Goal: Task Accomplishment & Management: Use online tool/utility

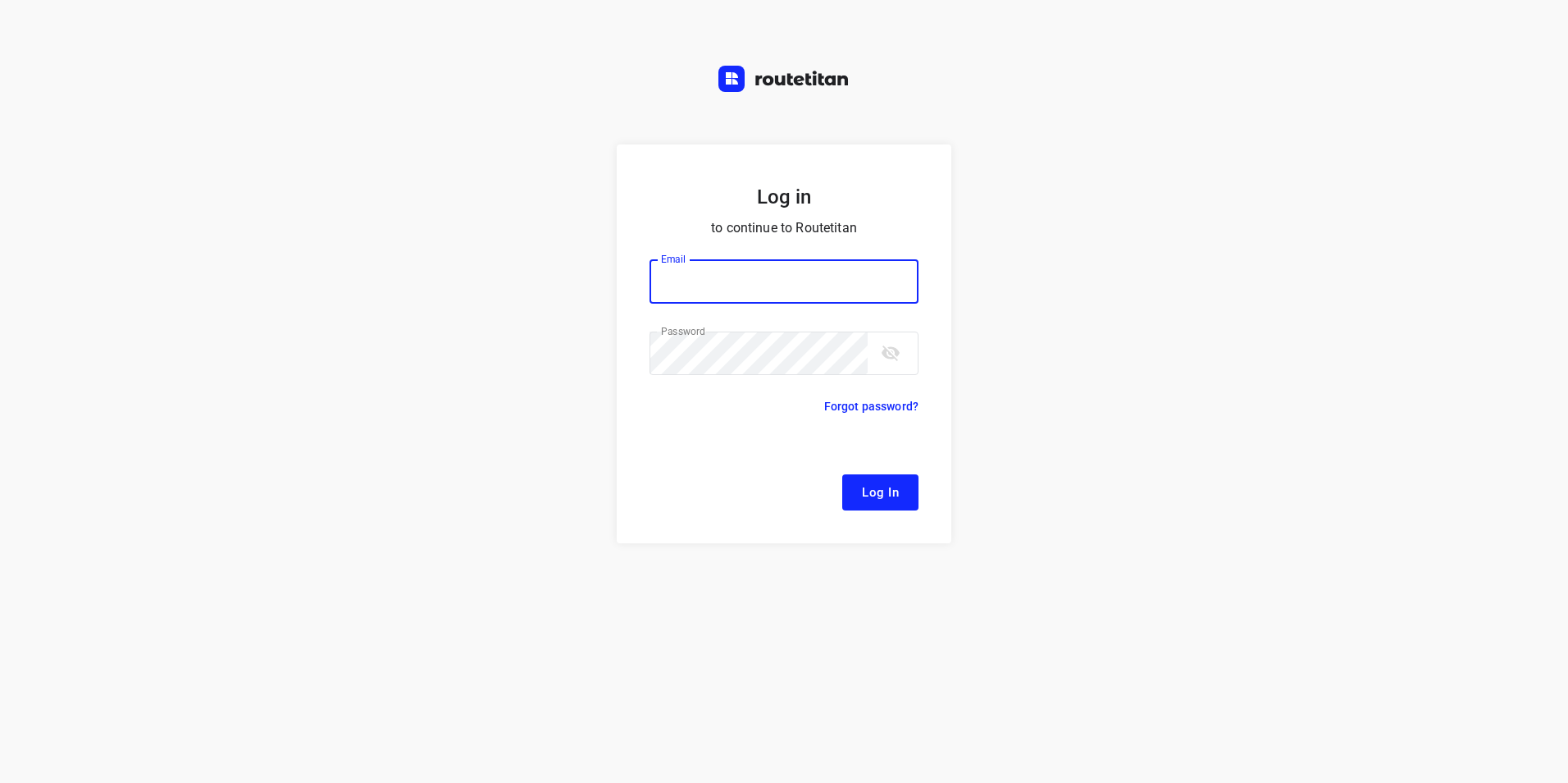
type input "[EMAIL_ADDRESS][DOMAIN_NAME]"
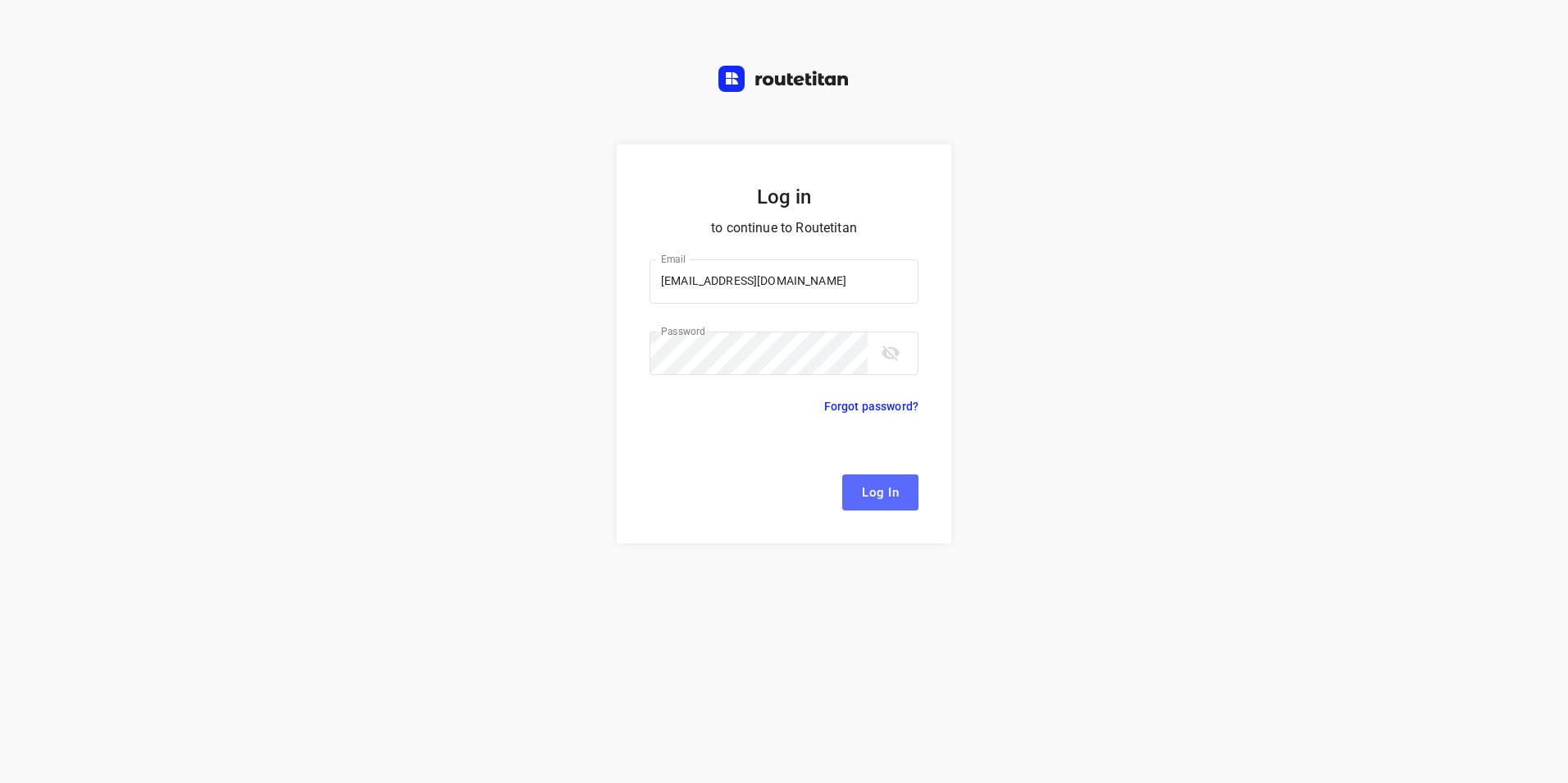
click at [869, 487] on span "Log In" at bounding box center [881, 493] width 37 height 21
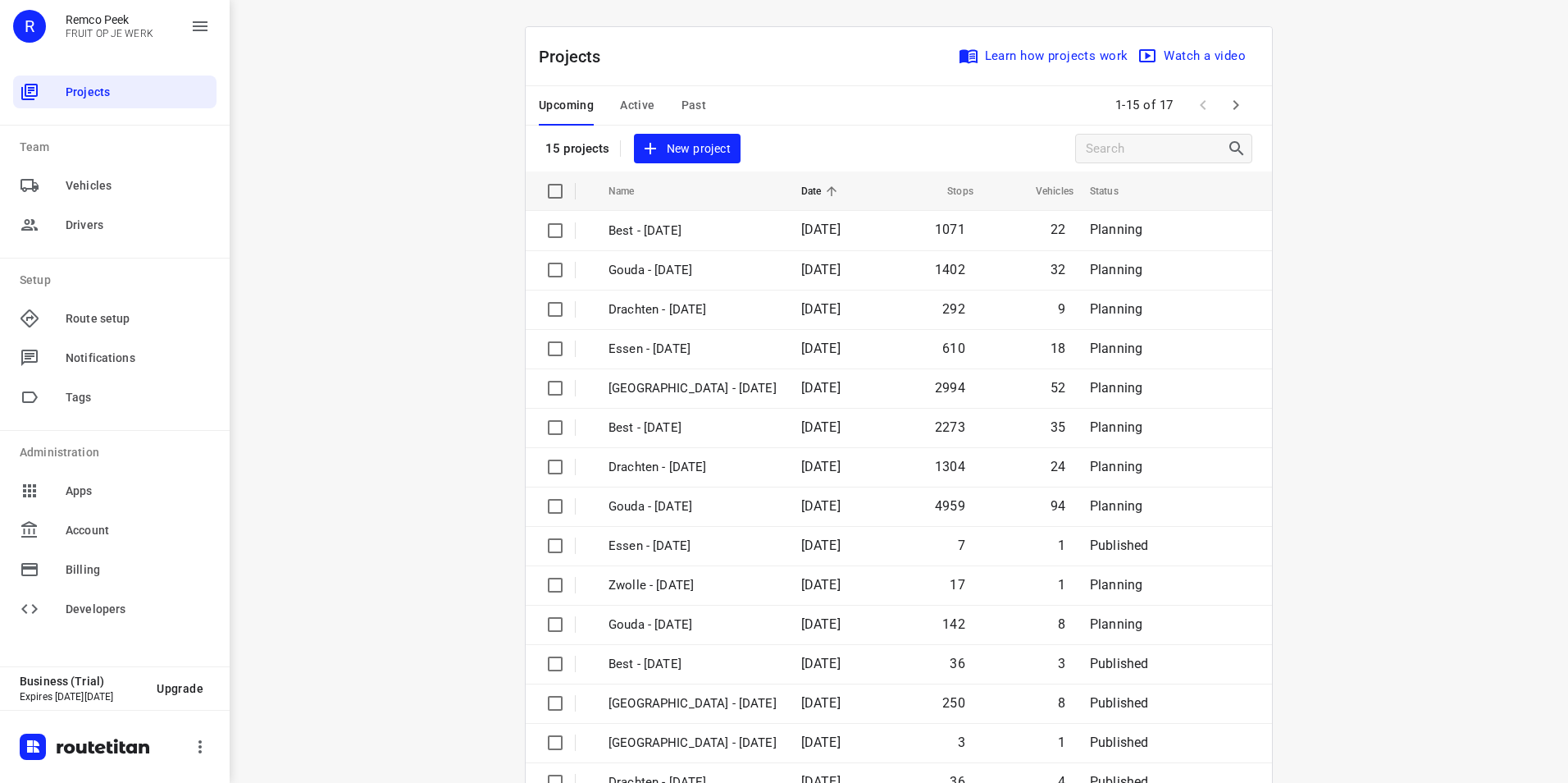
click at [401, 95] on div "i © 2025 Routetitan , © Stadia Maps , © OpenMapTiles © OpenStreetMap contributo…" at bounding box center [899, 391] width 1339 height 783
click at [639, 103] on span "Active" at bounding box center [637, 105] width 34 height 20
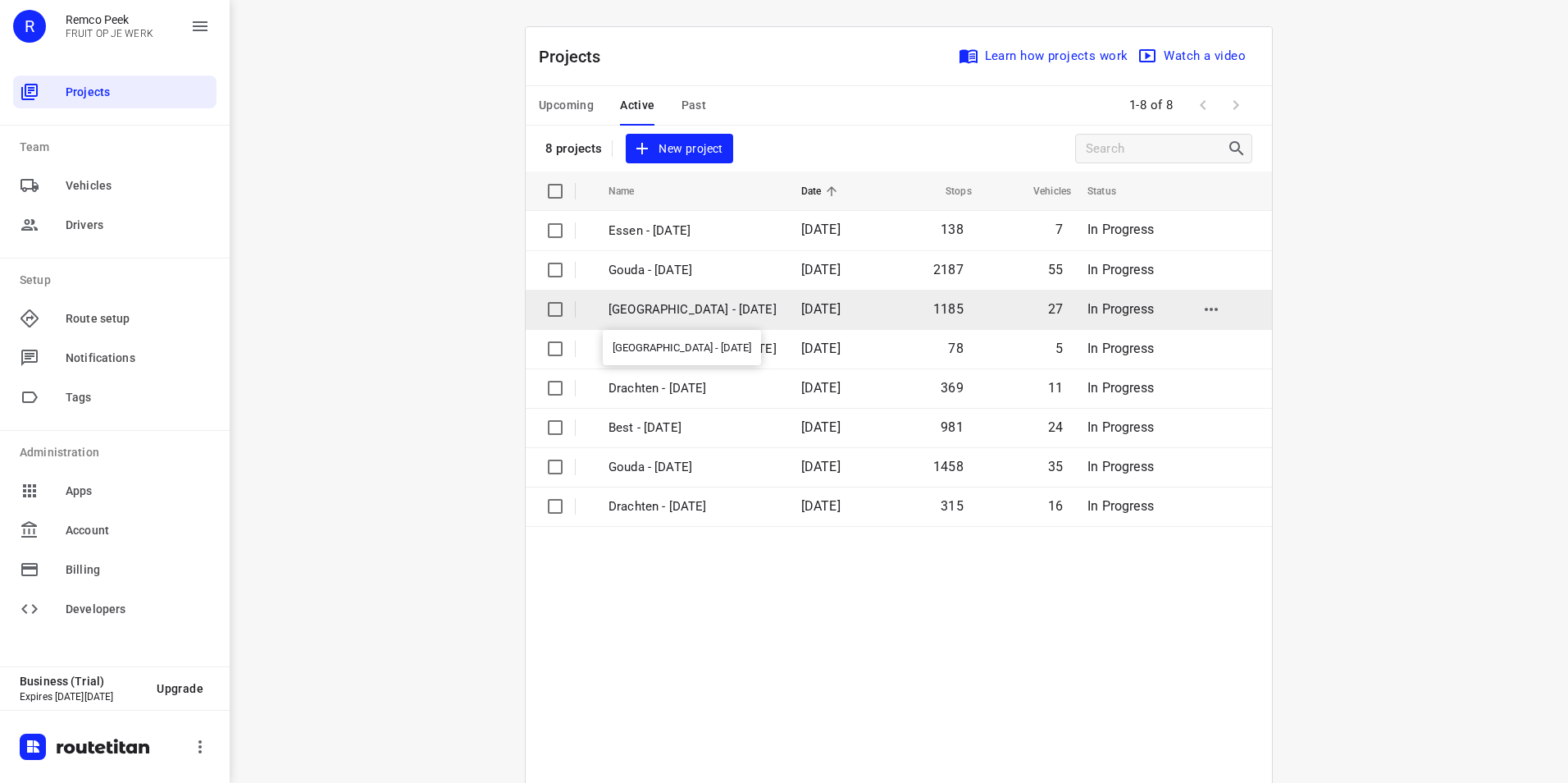
click at [637, 307] on p "[GEOGRAPHIC_DATA] - [DATE]" at bounding box center [693, 310] width 168 height 19
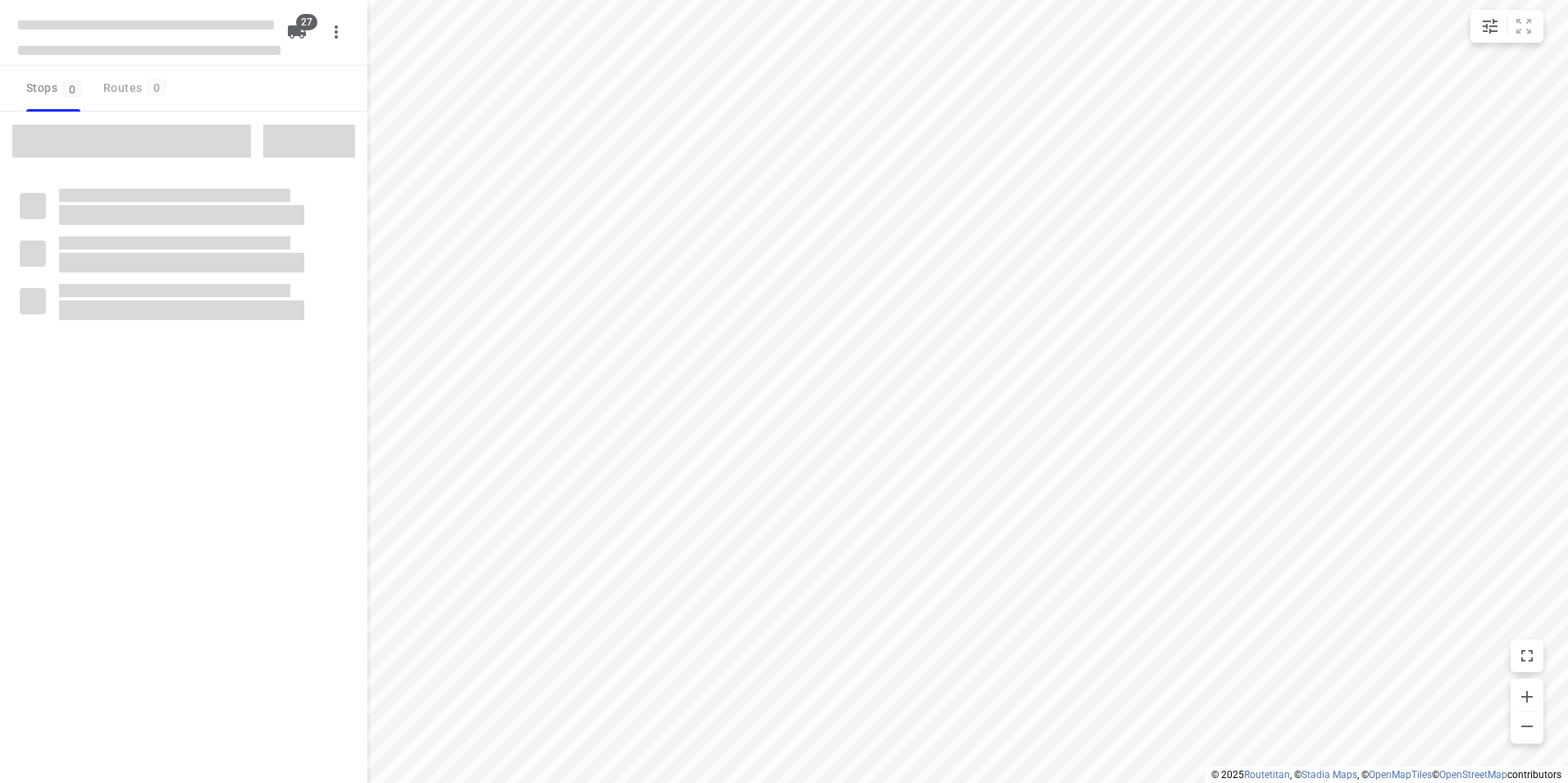
checkbox input "true"
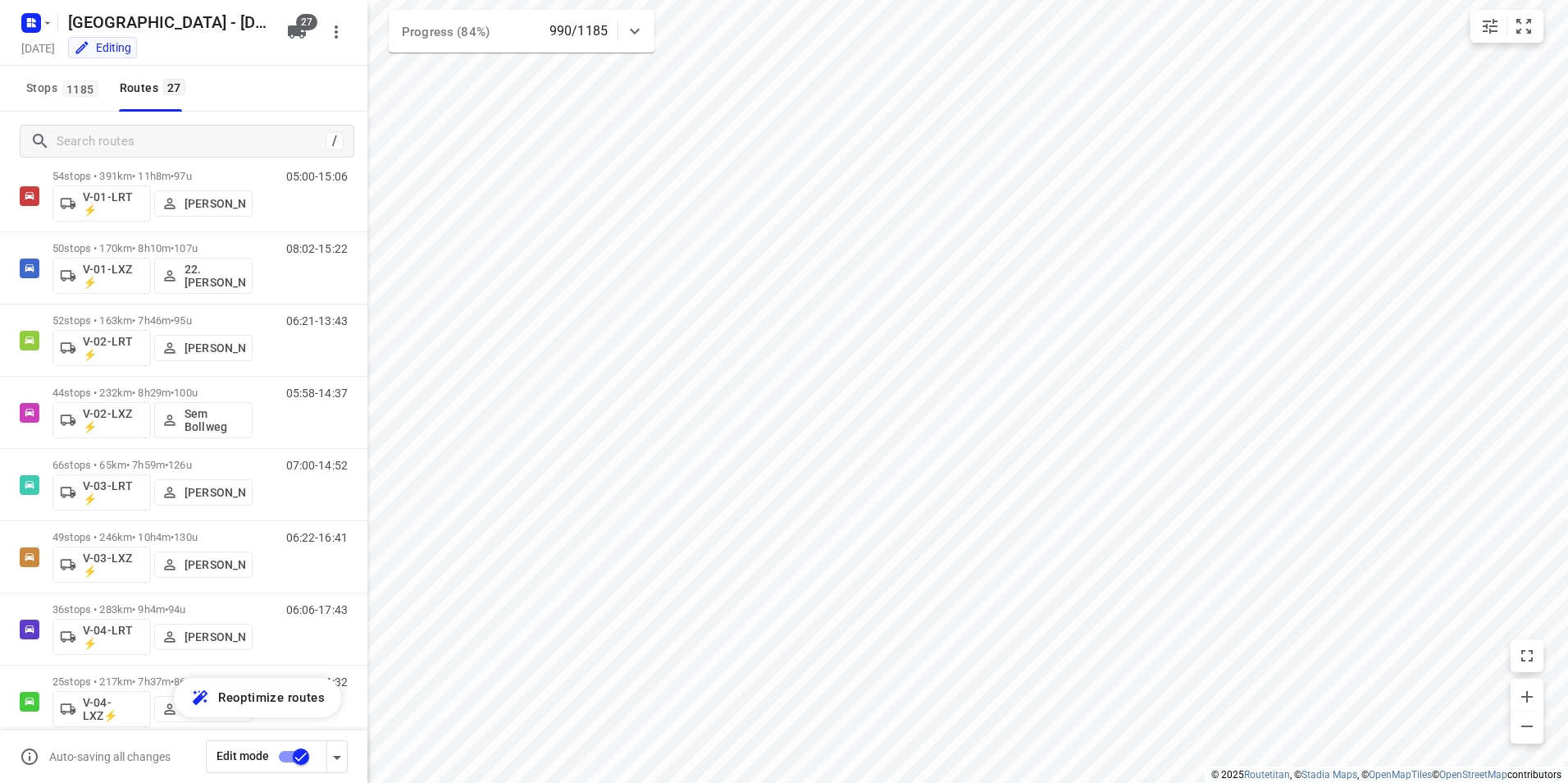
scroll to position [178, 0]
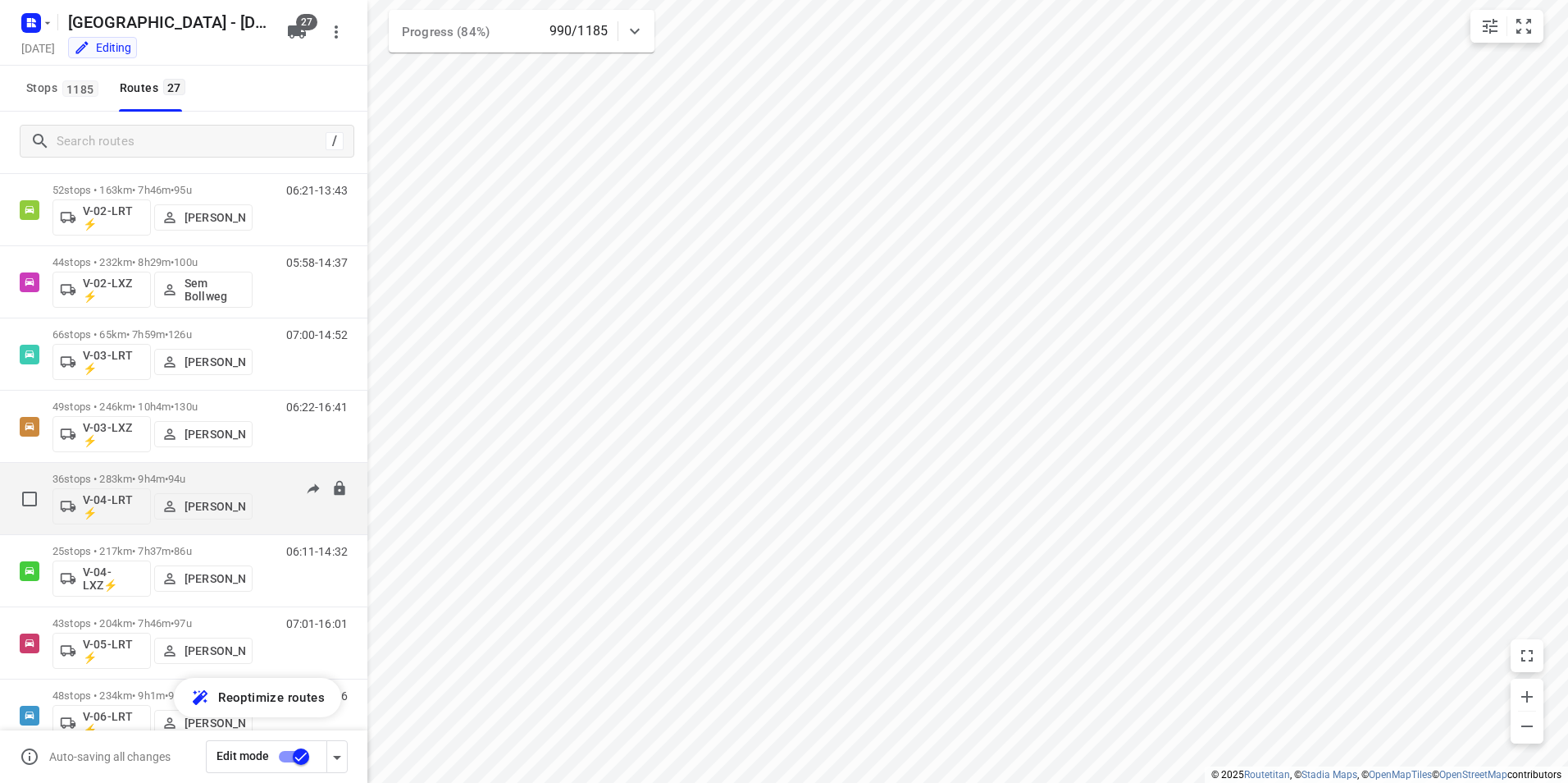
click at [254, 472] on div "36 stops • 283km • 9h4m • 94u V-04-LRT ⚡ [PERSON_NAME] 06:06-17:43" at bounding box center [210, 499] width 315 height 68
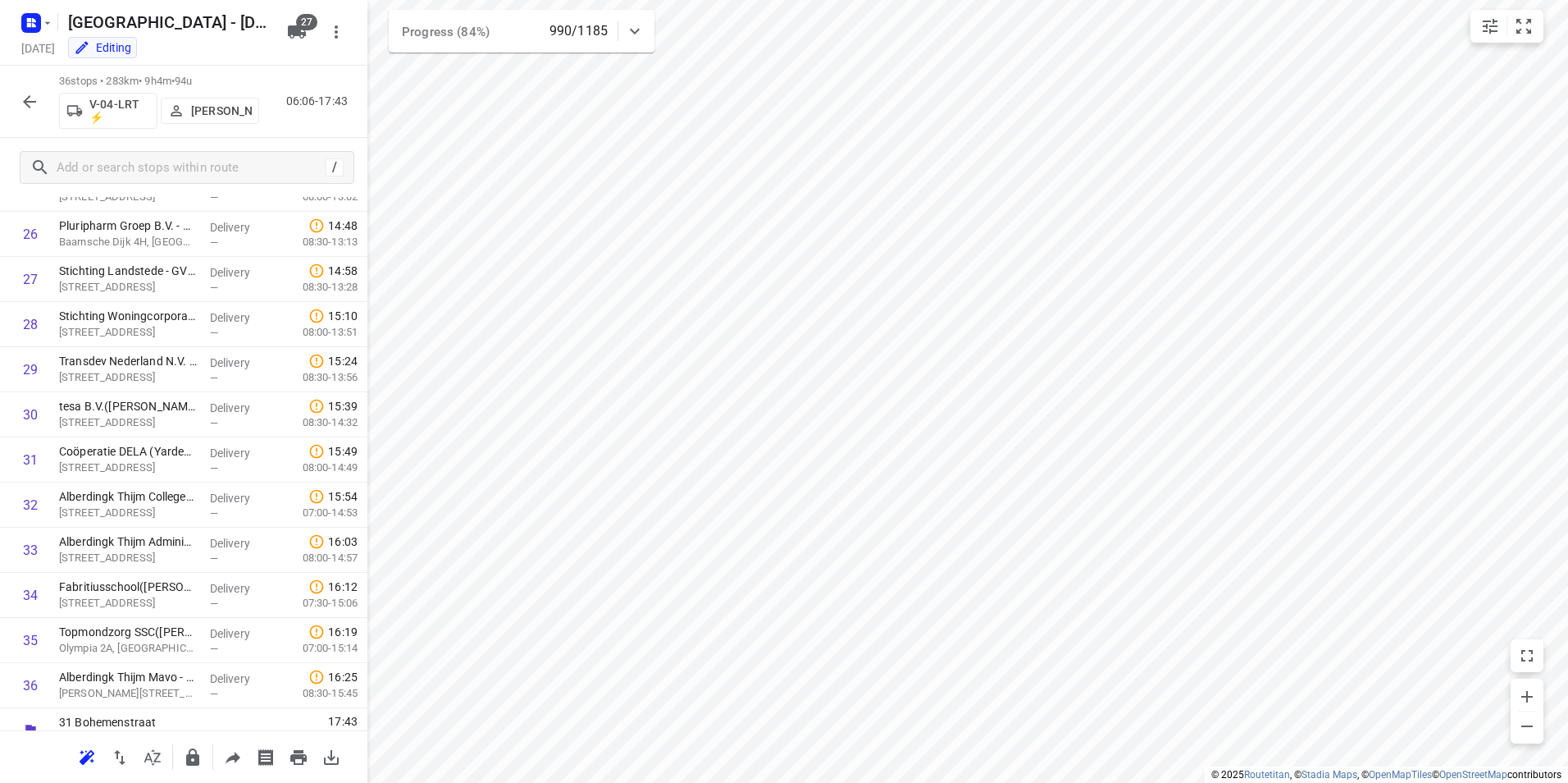
scroll to position [1219, 0]
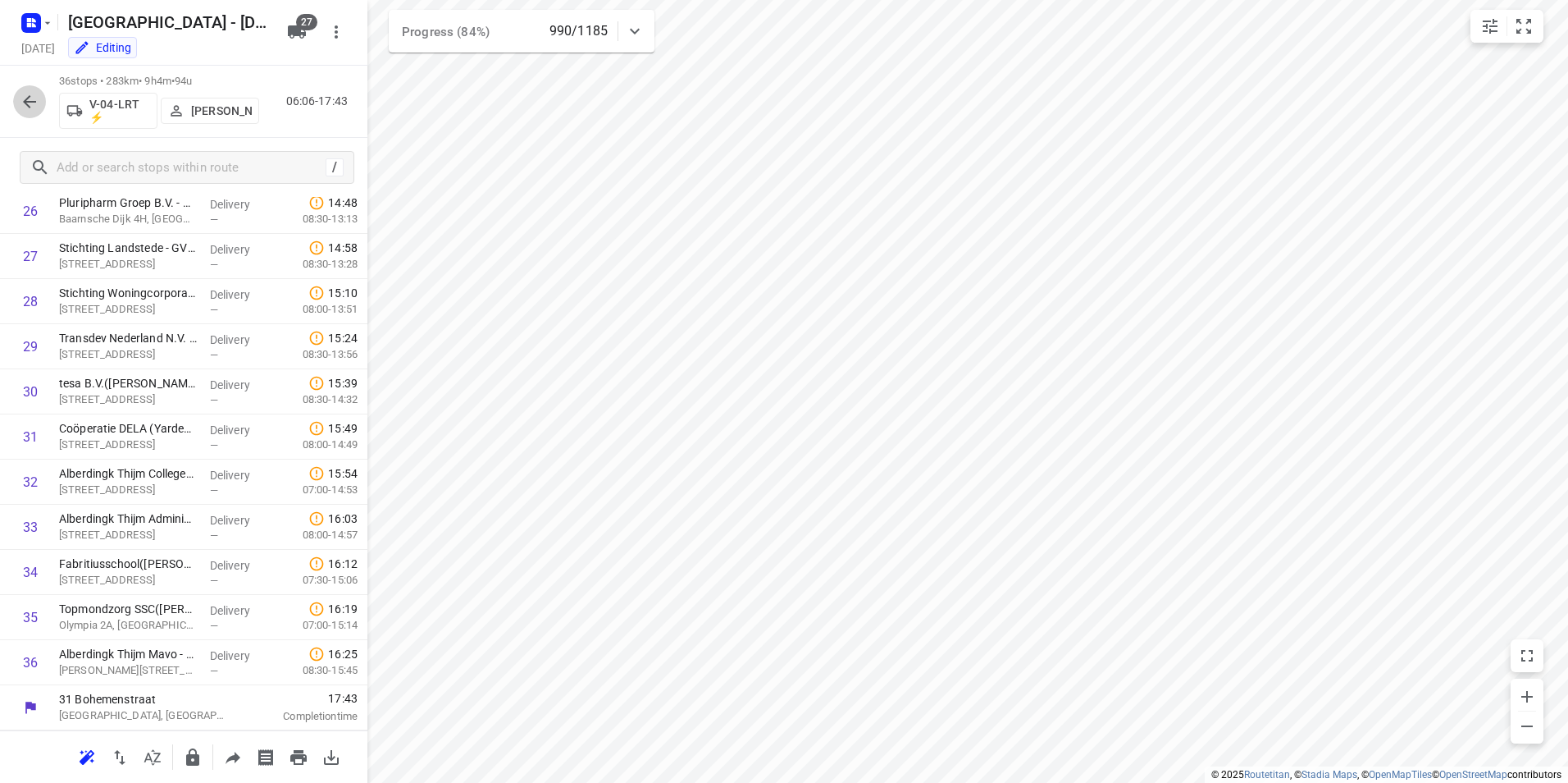
click at [33, 96] on icon "button" at bounding box center [30, 101] width 20 height 20
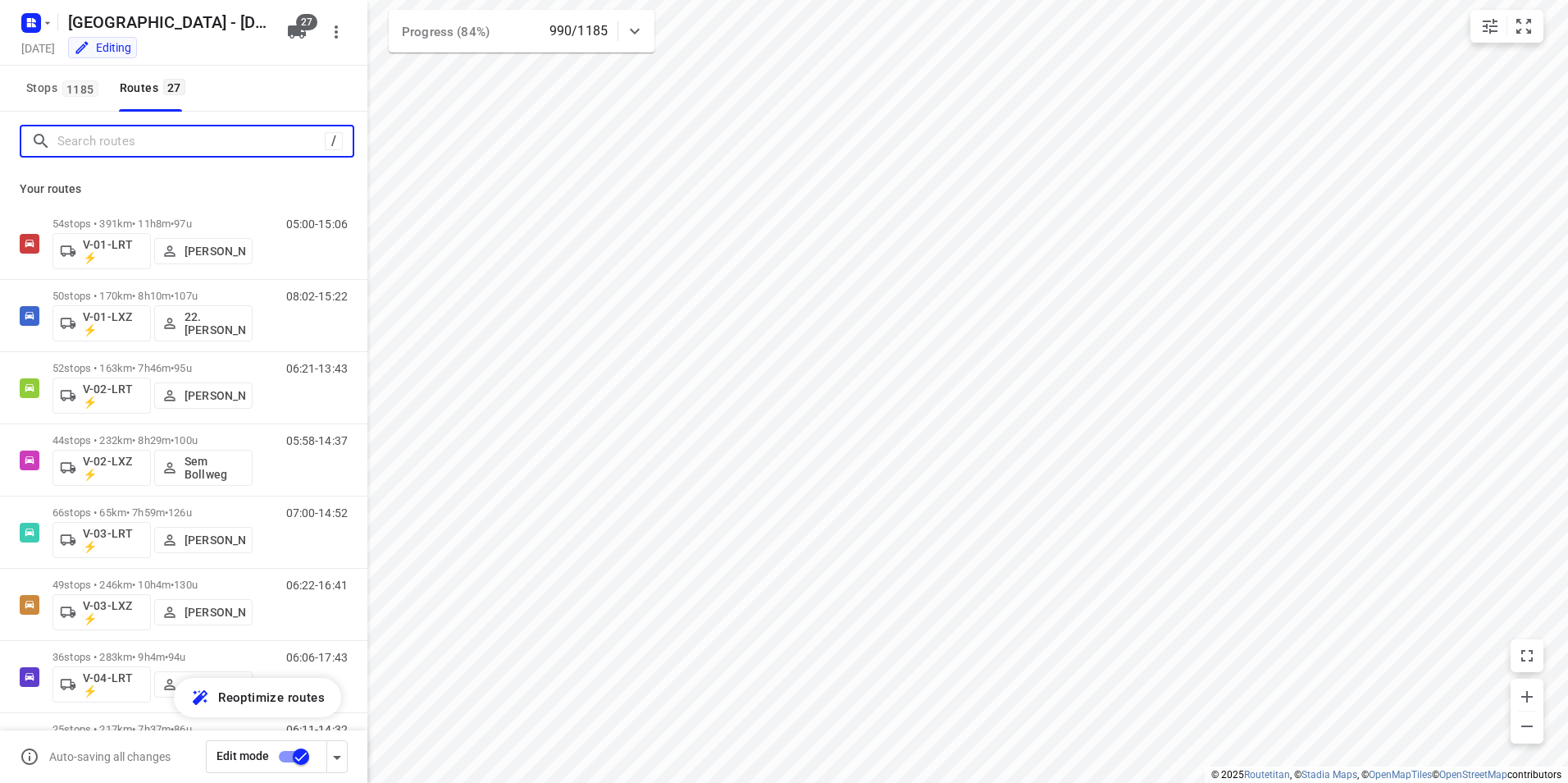
click at [209, 143] on input "Search routes" at bounding box center [192, 141] width 268 height 25
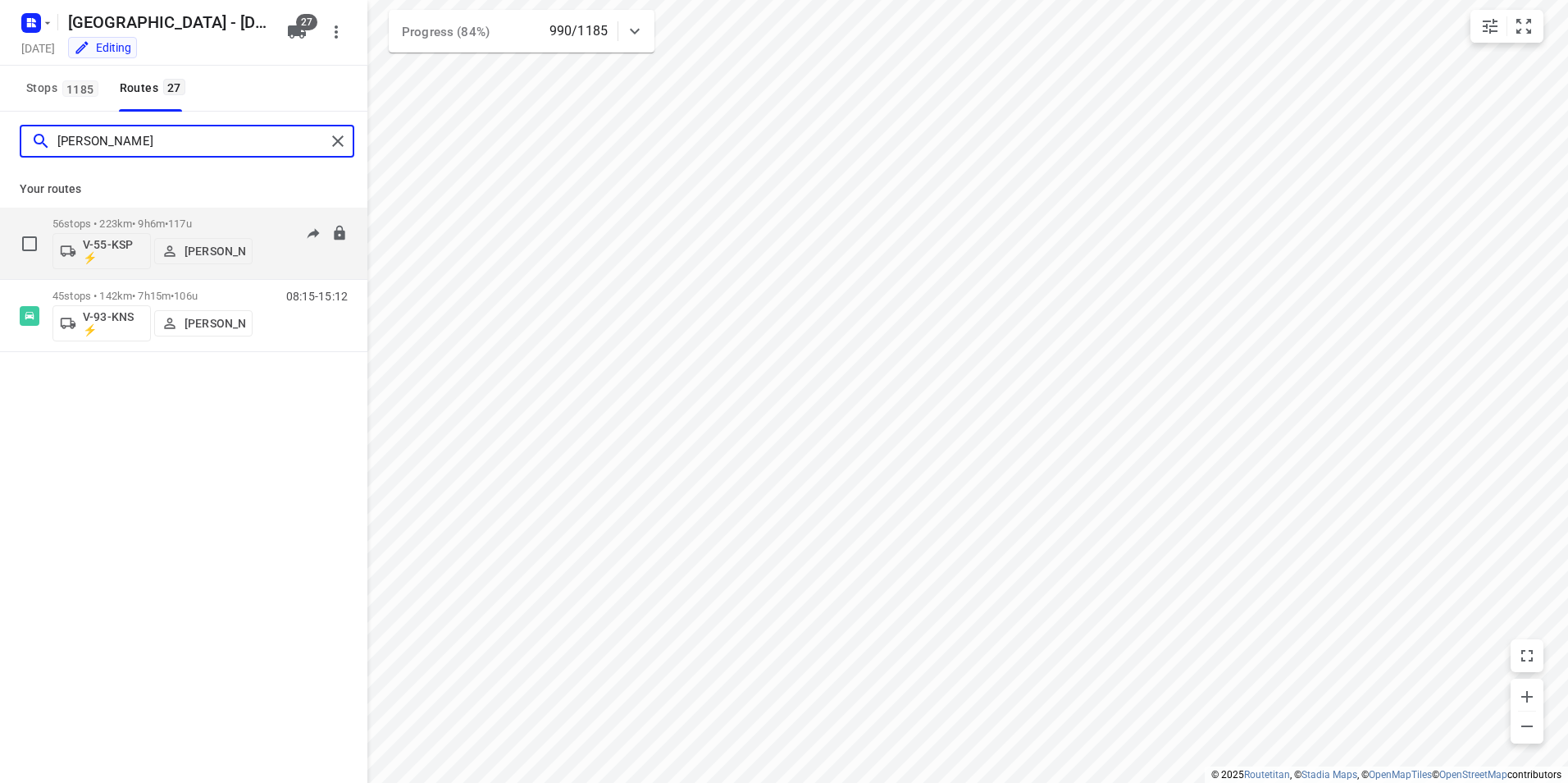
type input "[PERSON_NAME]"
click at [229, 213] on div "56 stops • 223km • 9h6m • 117u V-55-KSP ⚡ [PERSON_NAME]" at bounding box center [152, 243] width 200 height 68
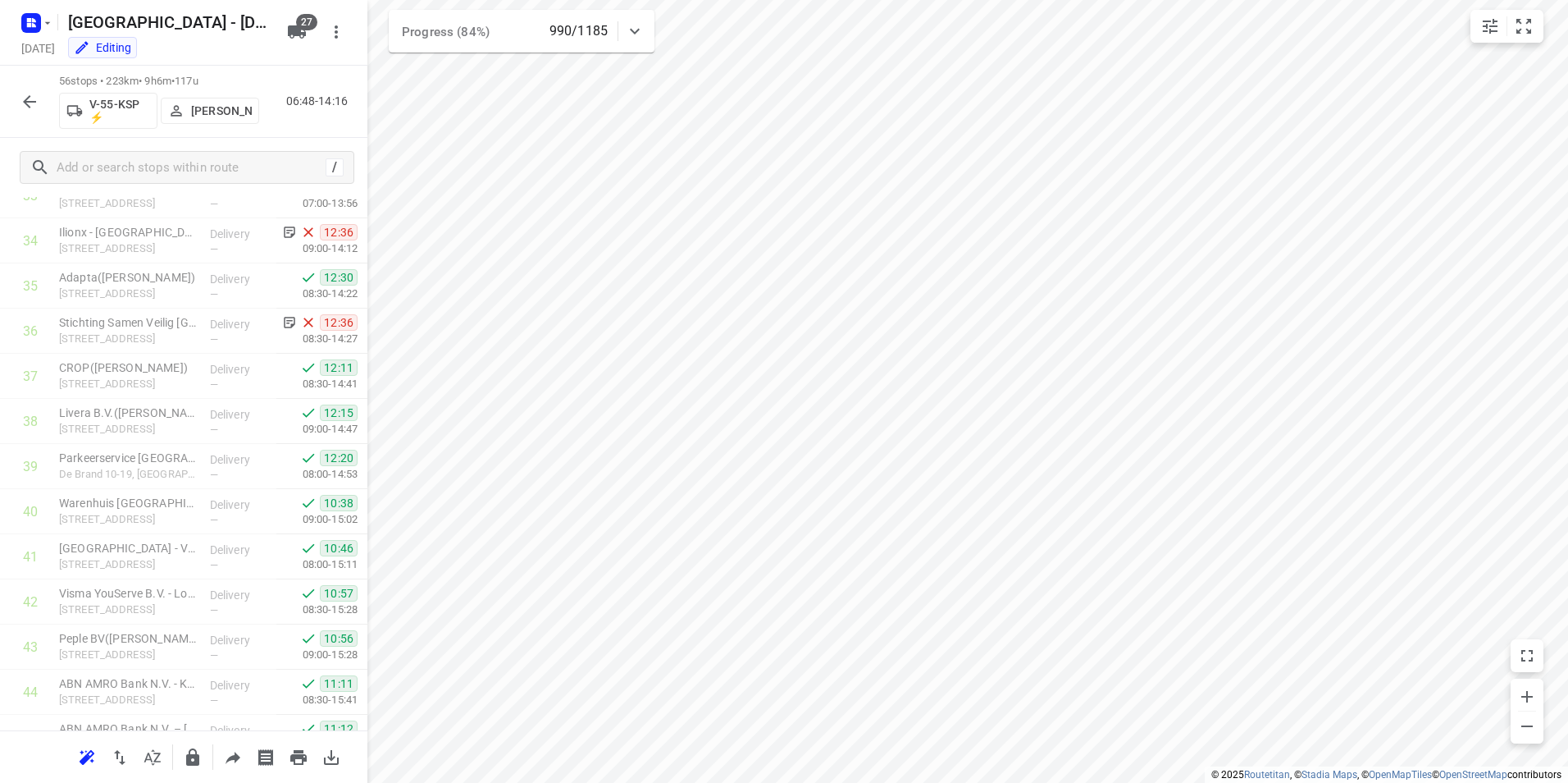
scroll to position [1488, 0]
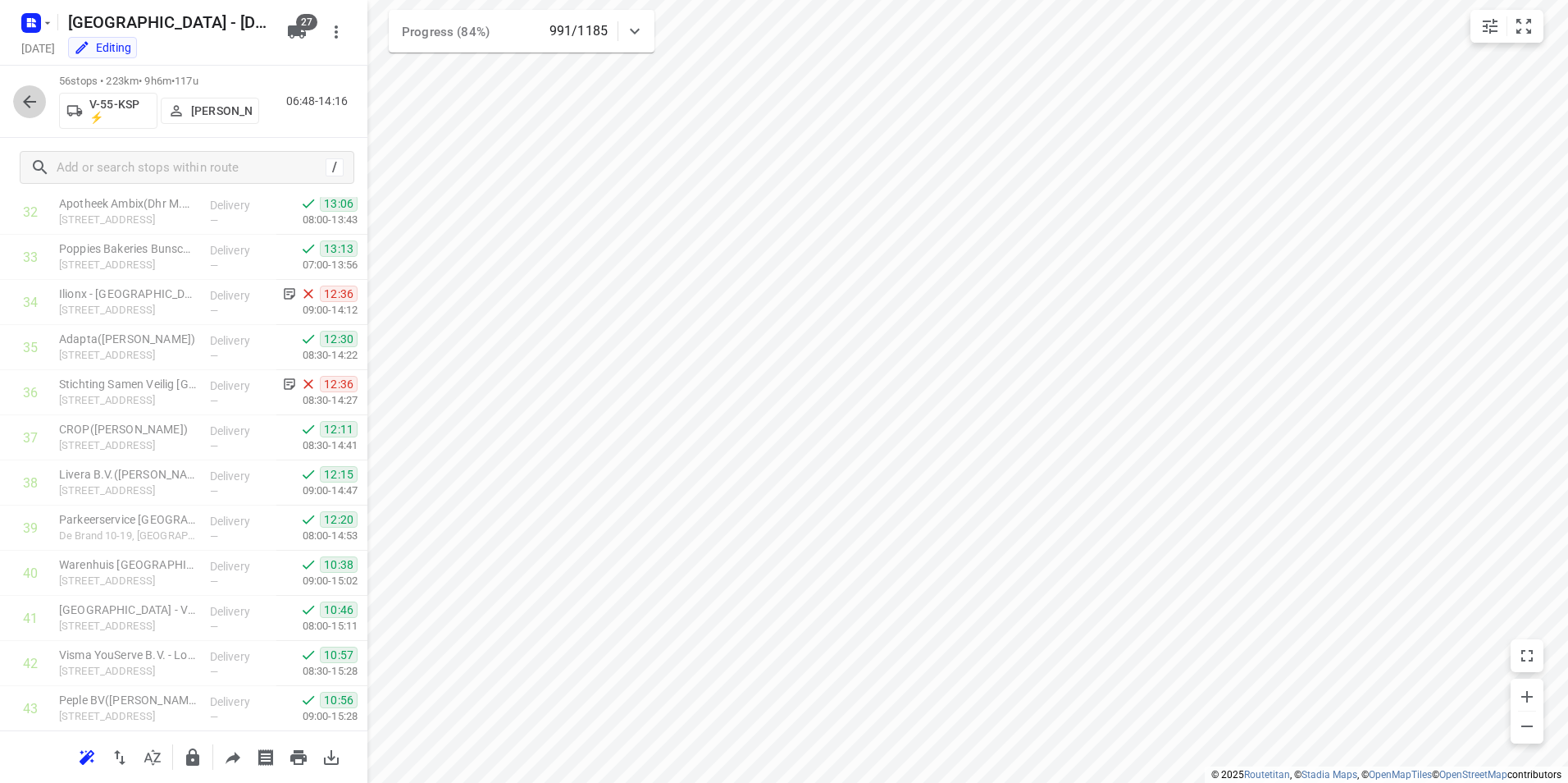
click at [29, 110] on icon "button" at bounding box center [30, 101] width 20 height 20
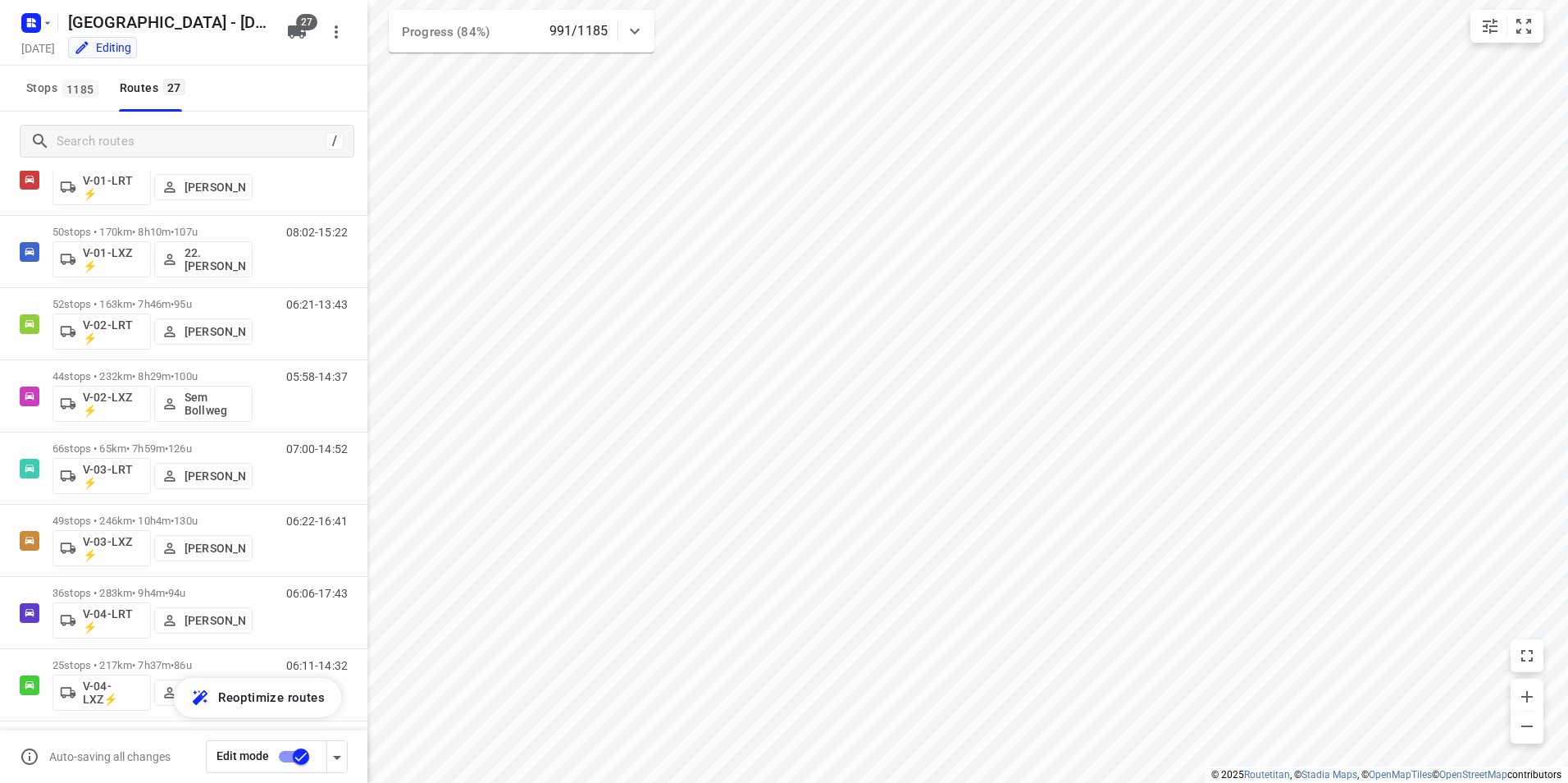
scroll to position [92, 0]
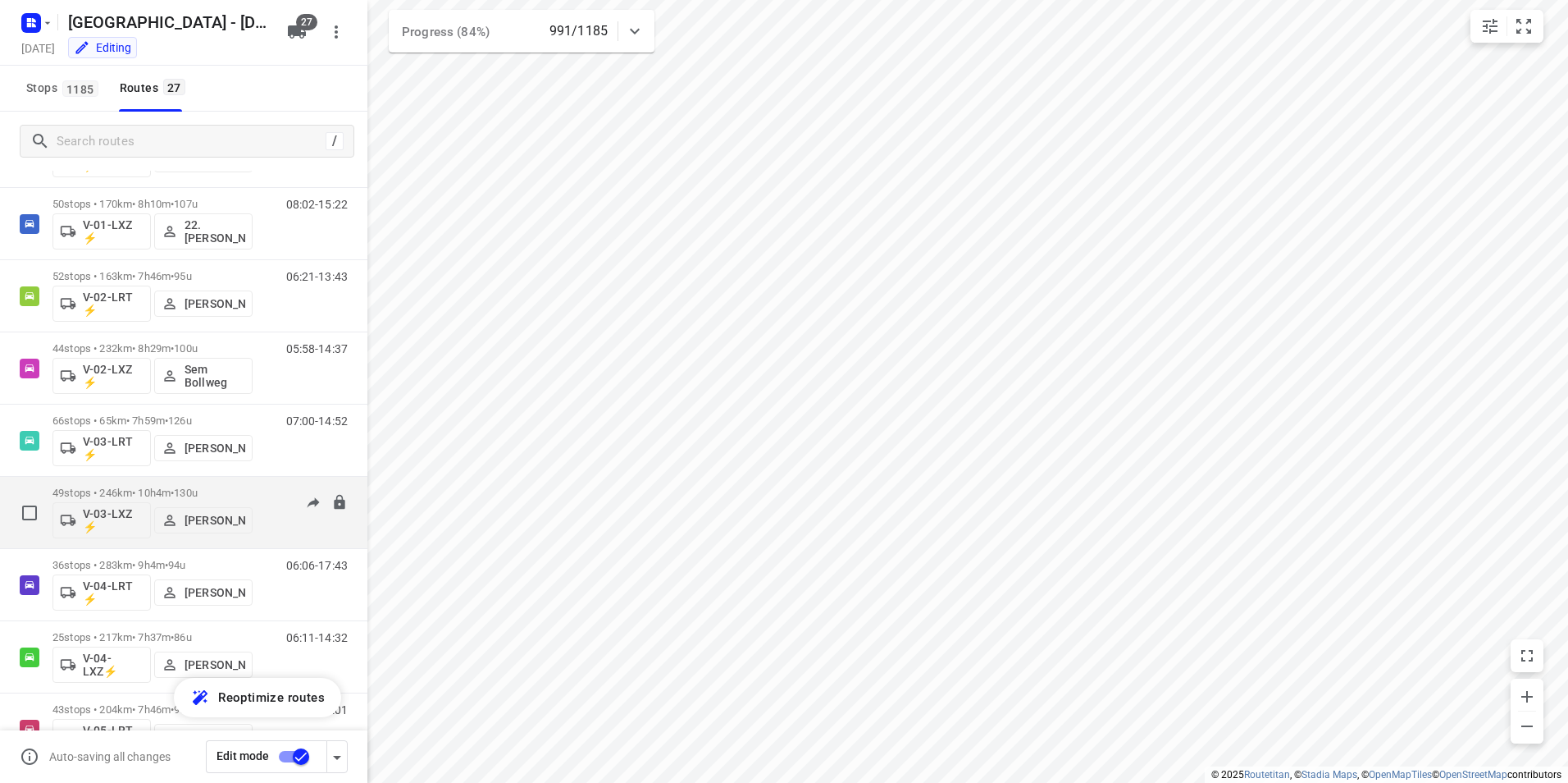
click at [239, 489] on p "49 stops • 246km • 10h4m • 130u" at bounding box center [152, 493] width 200 height 12
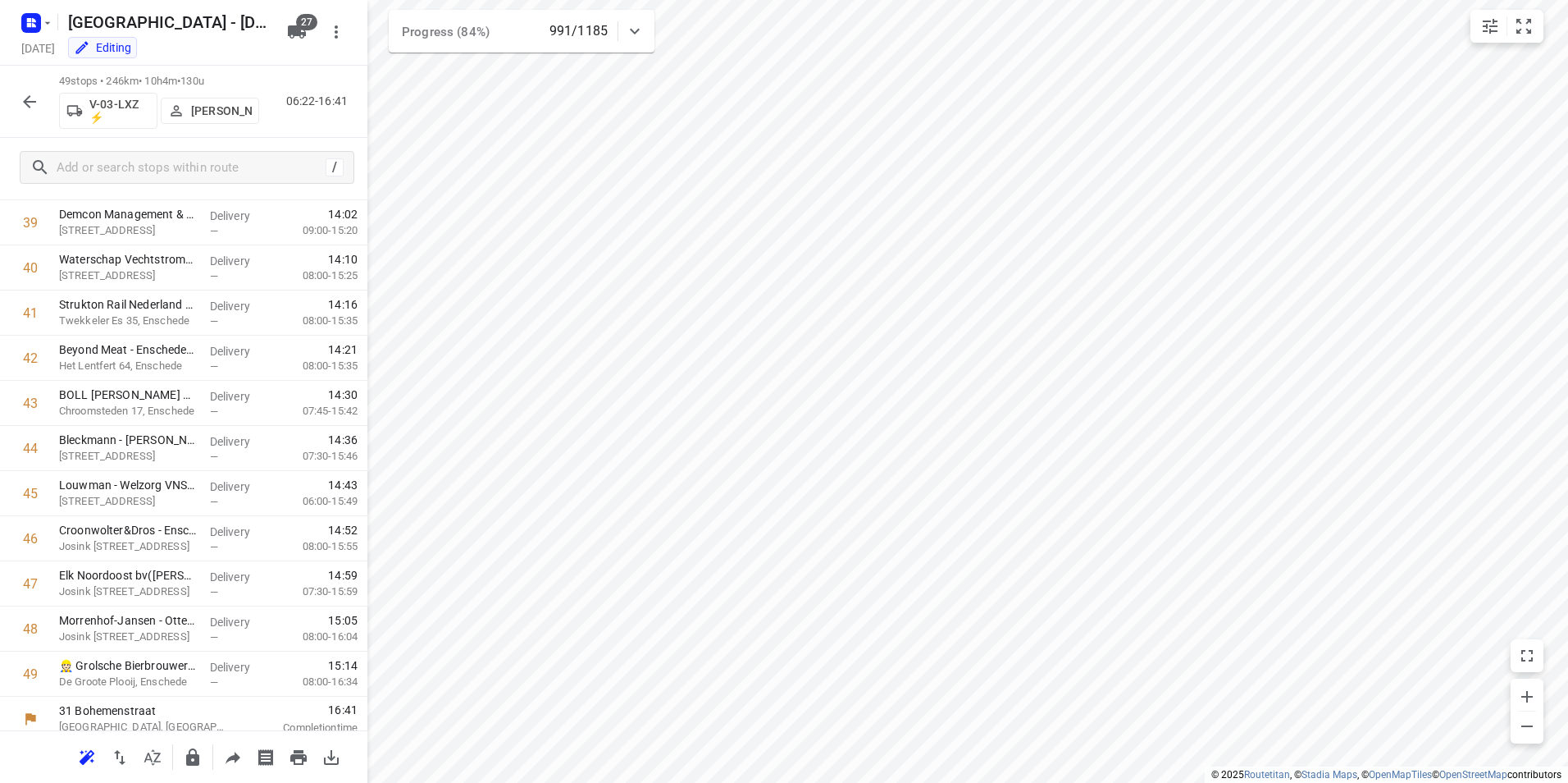
scroll to position [1805, 0]
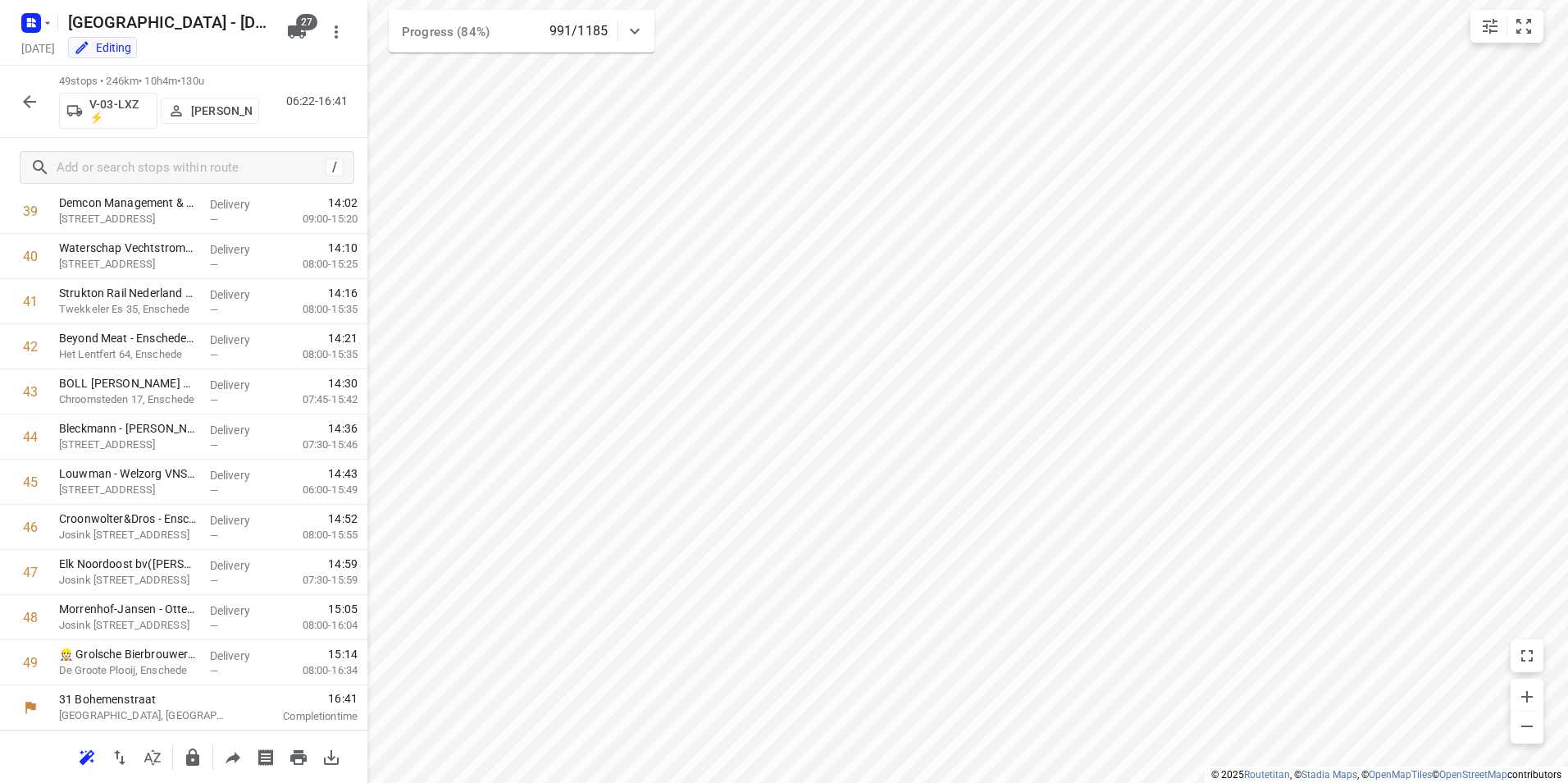
click at [35, 99] on icon "button" at bounding box center [30, 101] width 20 height 20
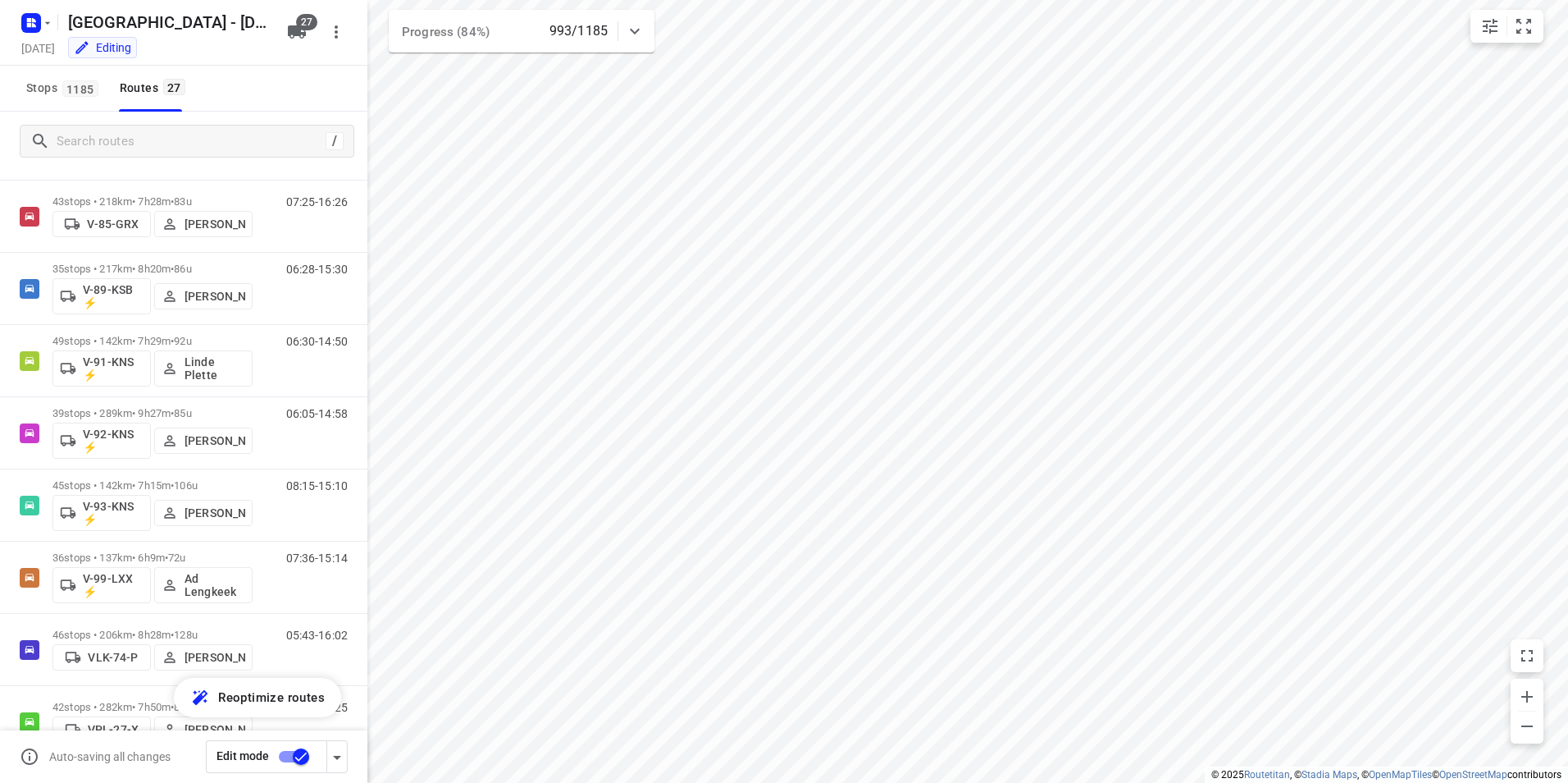
scroll to position [1444, 0]
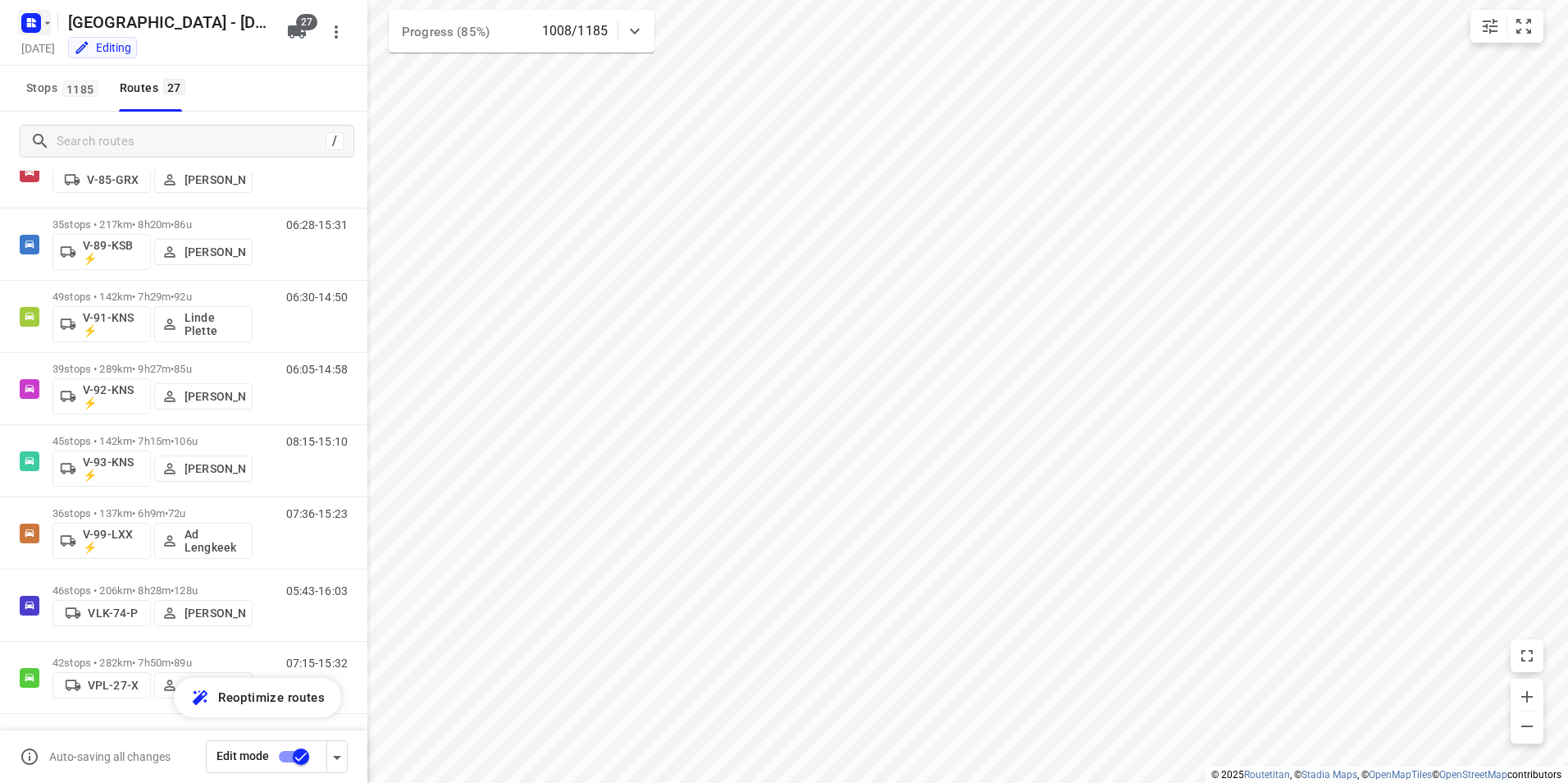
click at [24, 17] on rect "button" at bounding box center [31, 23] width 20 height 20
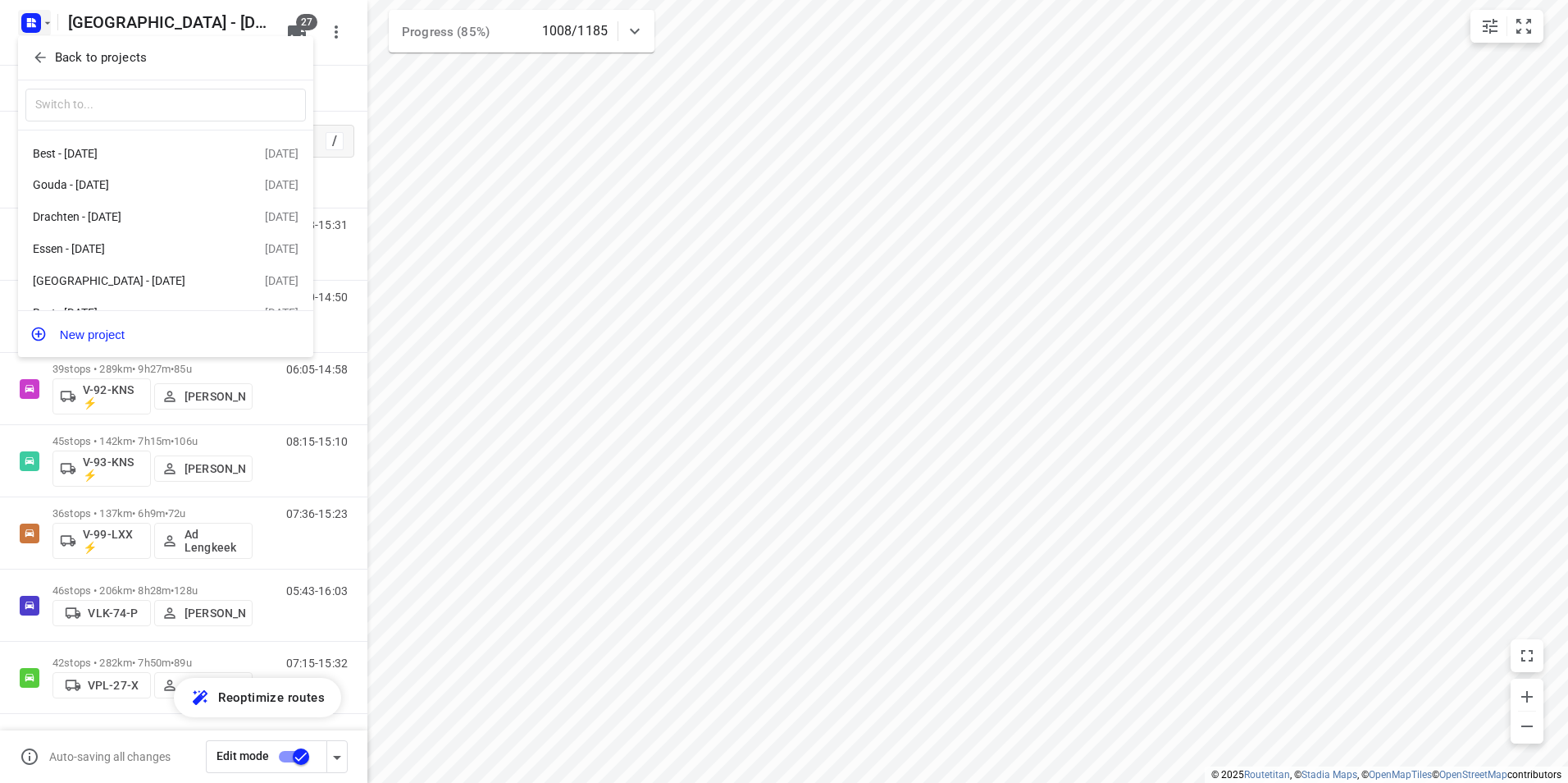
click at [98, 60] on p "Back to projects" at bounding box center [101, 58] width 92 height 19
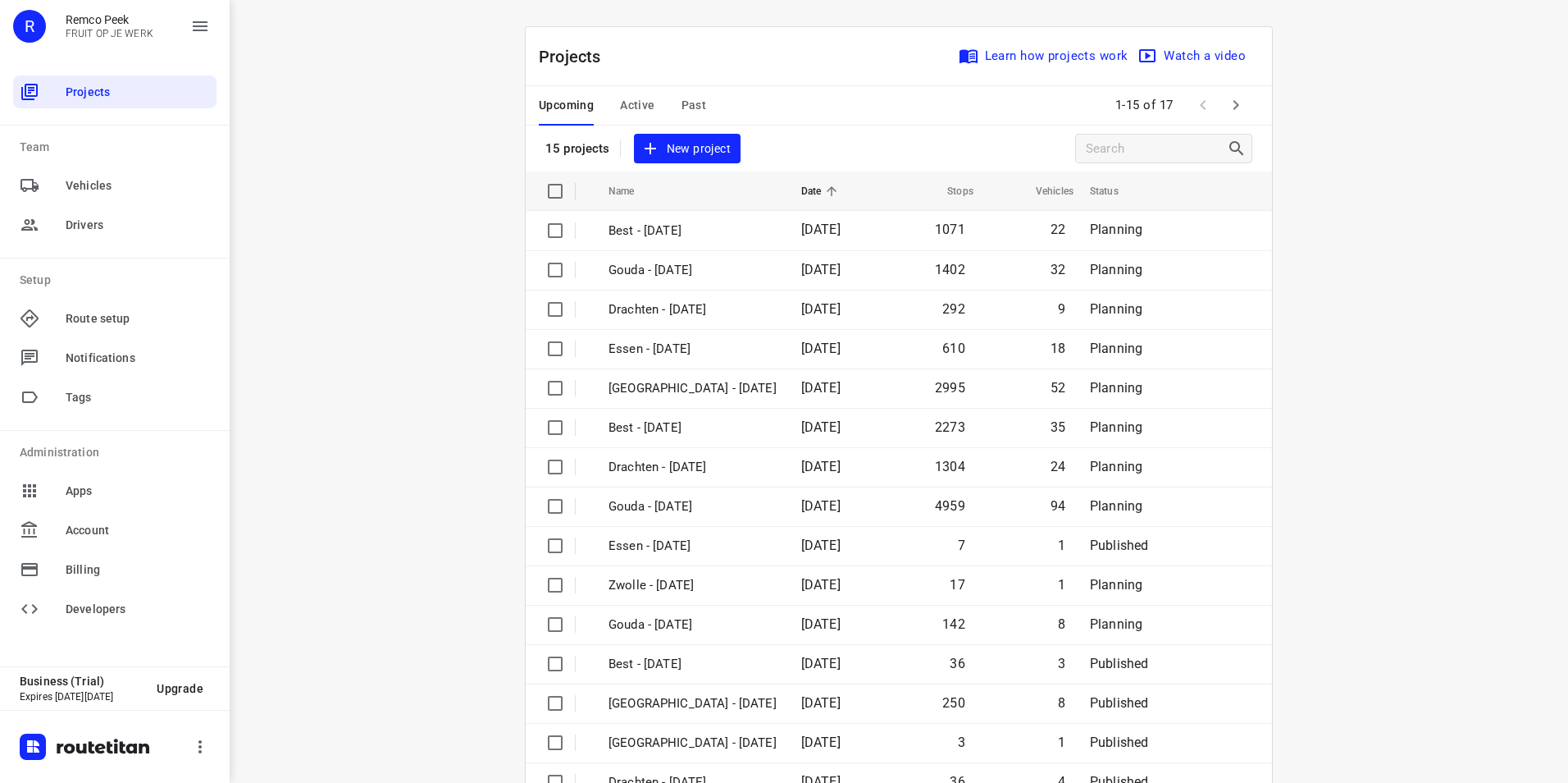
click at [633, 106] on span "Active" at bounding box center [637, 105] width 34 height 20
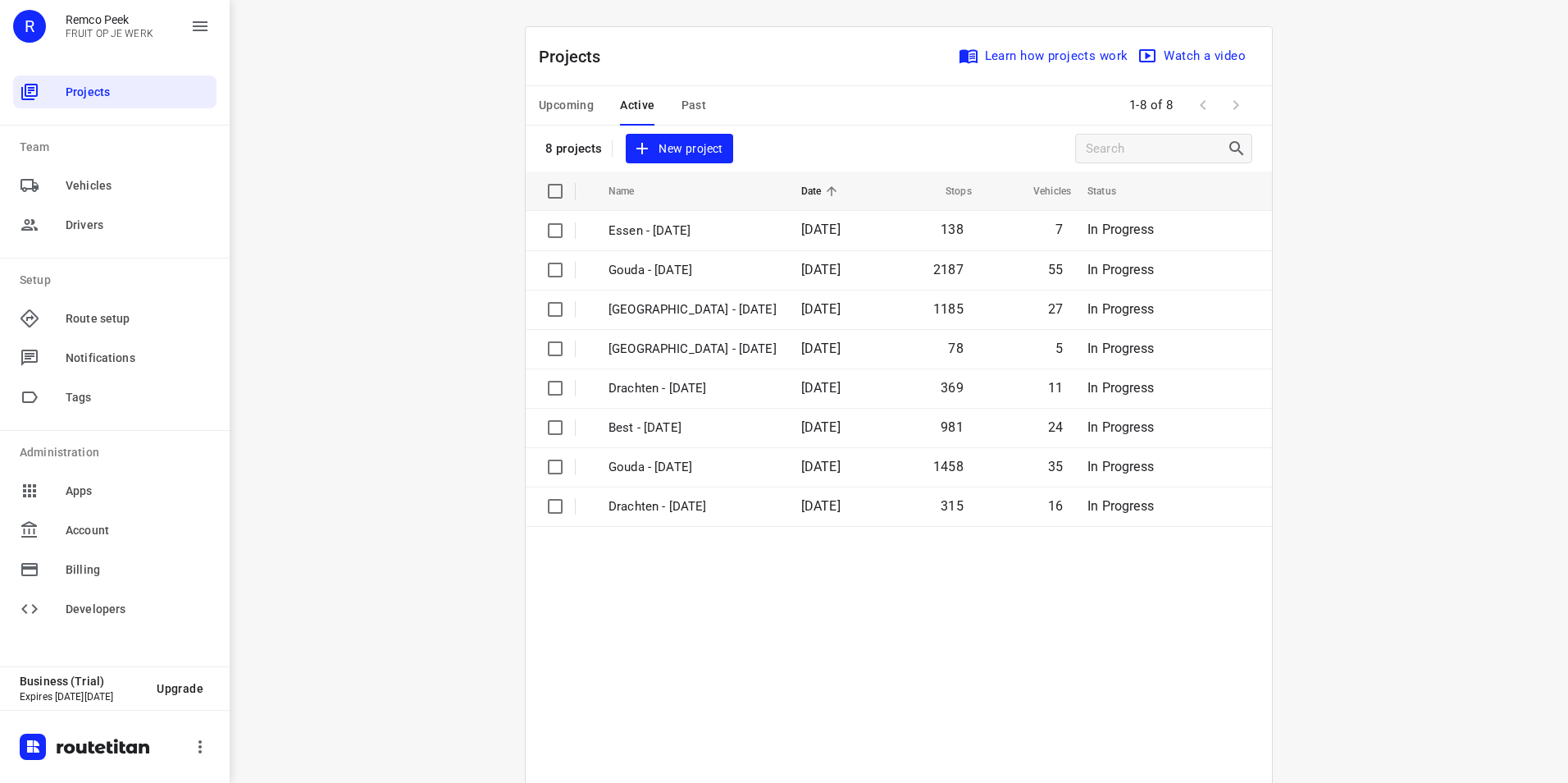
click at [699, 99] on div "Upcoming Active Past" at bounding box center [635, 105] width 193 height 39
click at [695, 99] on span "Past" at bounding box center [693, 105] width 25 height 20
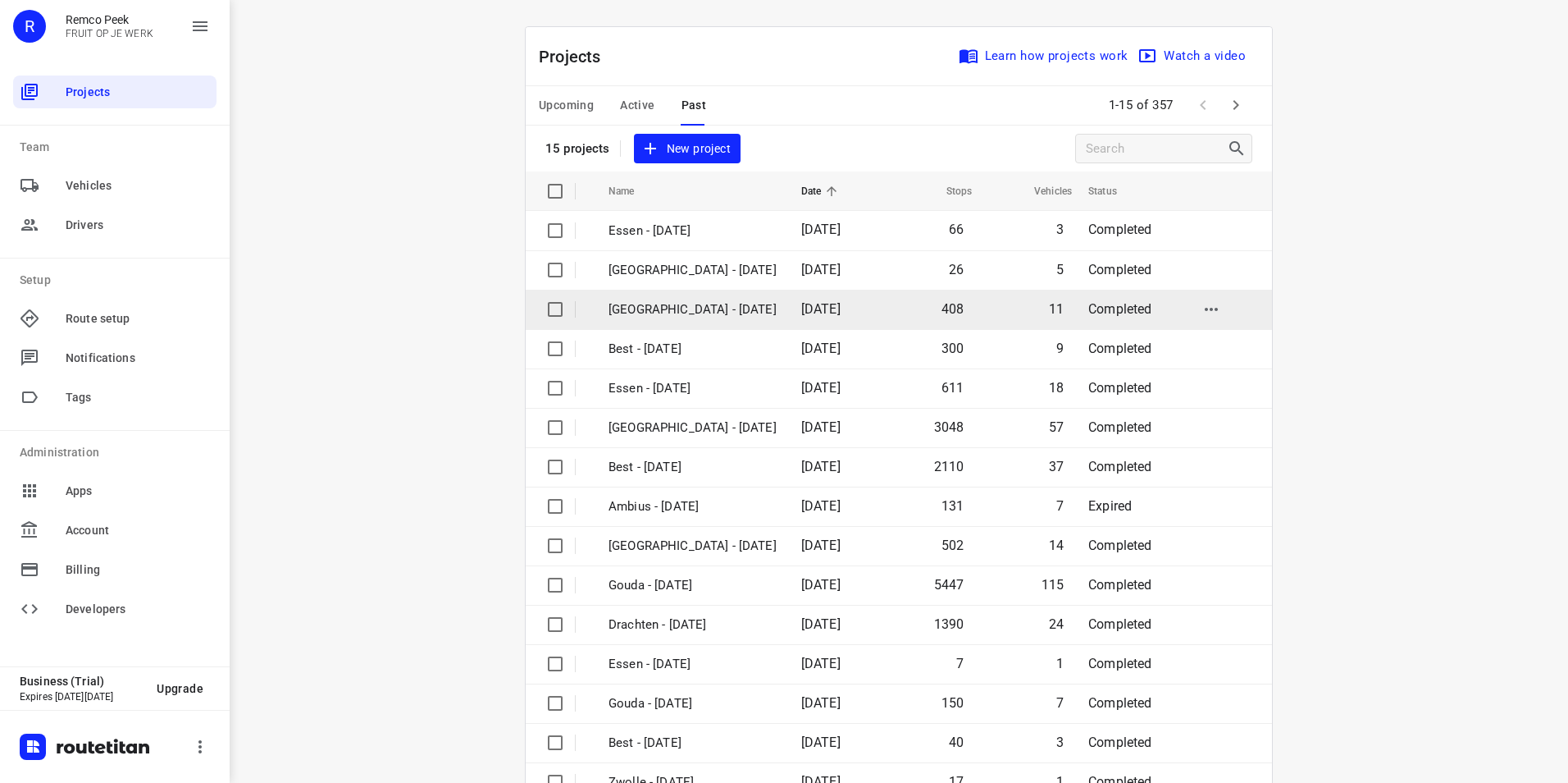
click at [683, 309] on p "[GEOGRAPHIC_DATA] - [DATE]" at bounding box center [693, 310] width 168 height 19
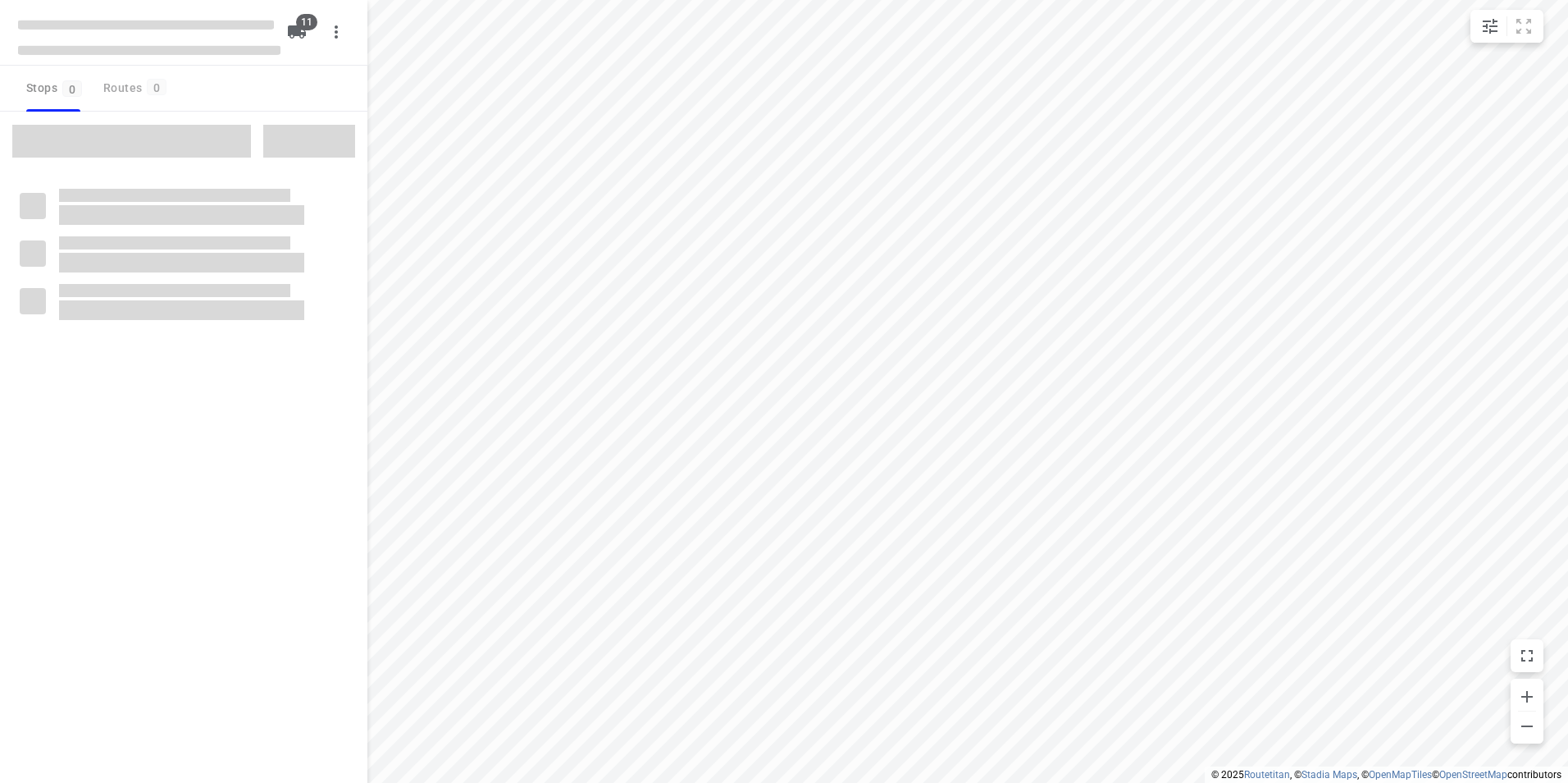
checkbox input "true"
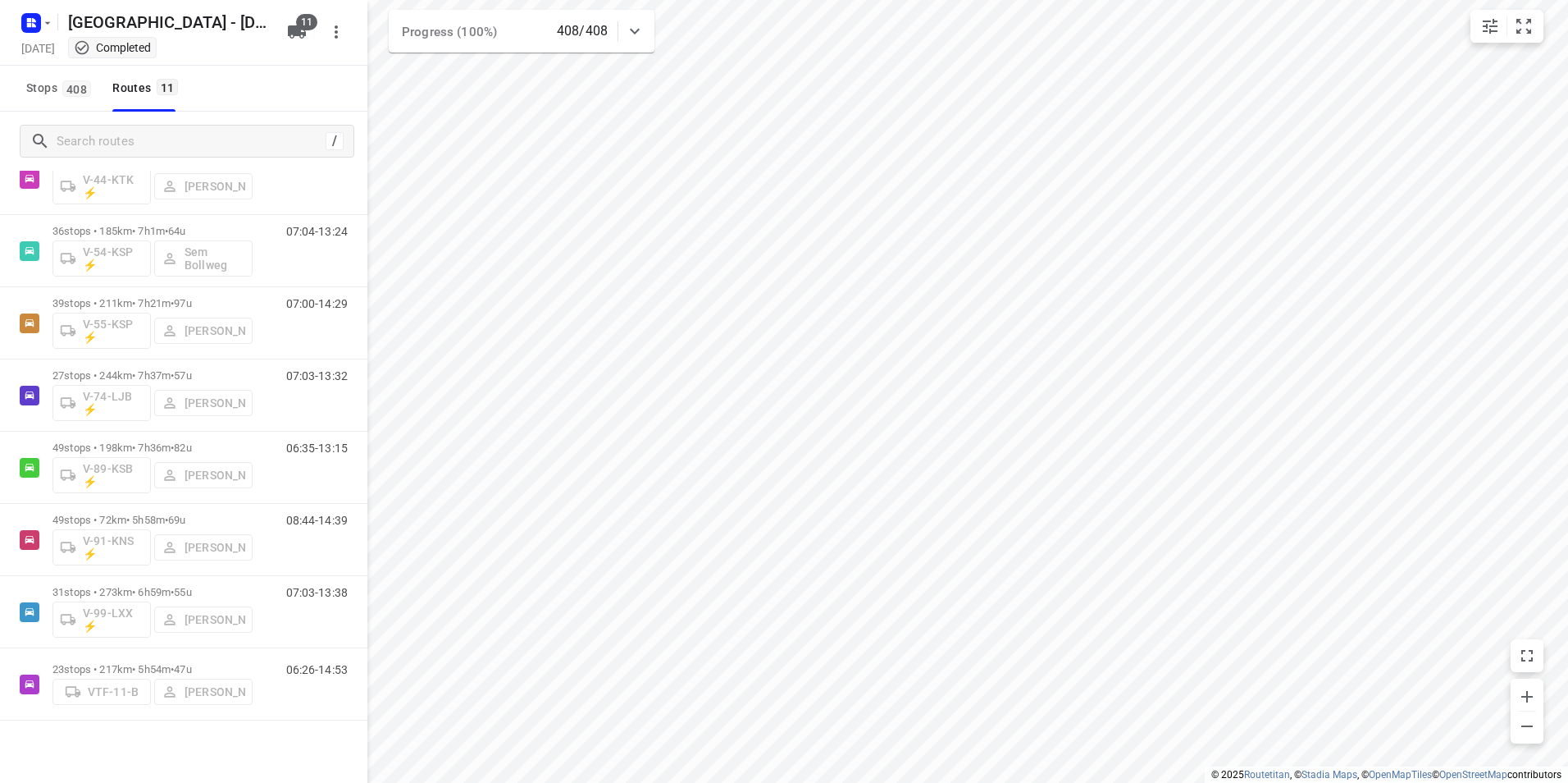
scroll to position [288, 0]
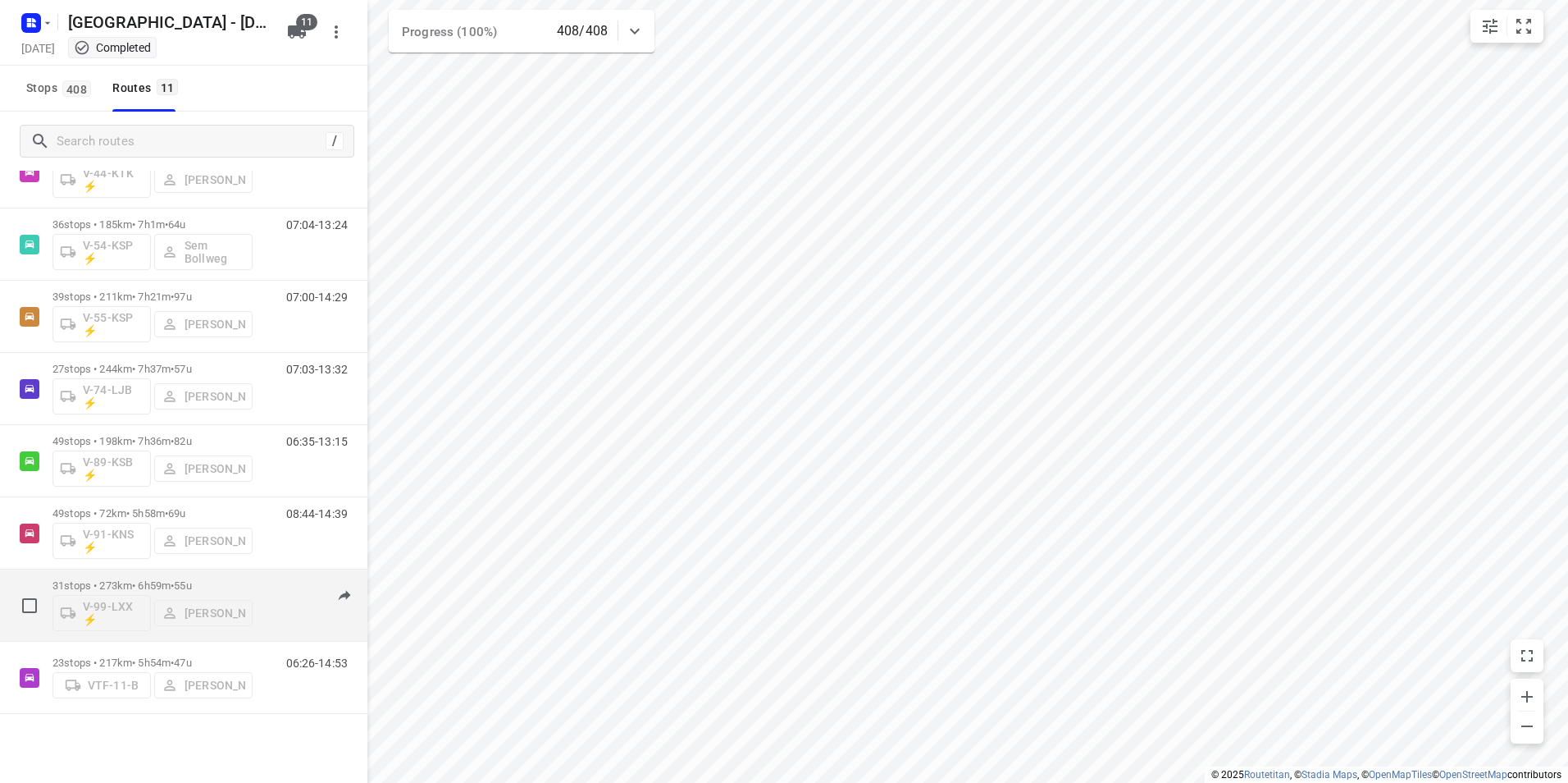
click at [209, 584] on p "31 stops • 273km • 6h59m • 55u" at bounding box center [152, 585] width 200 height 12
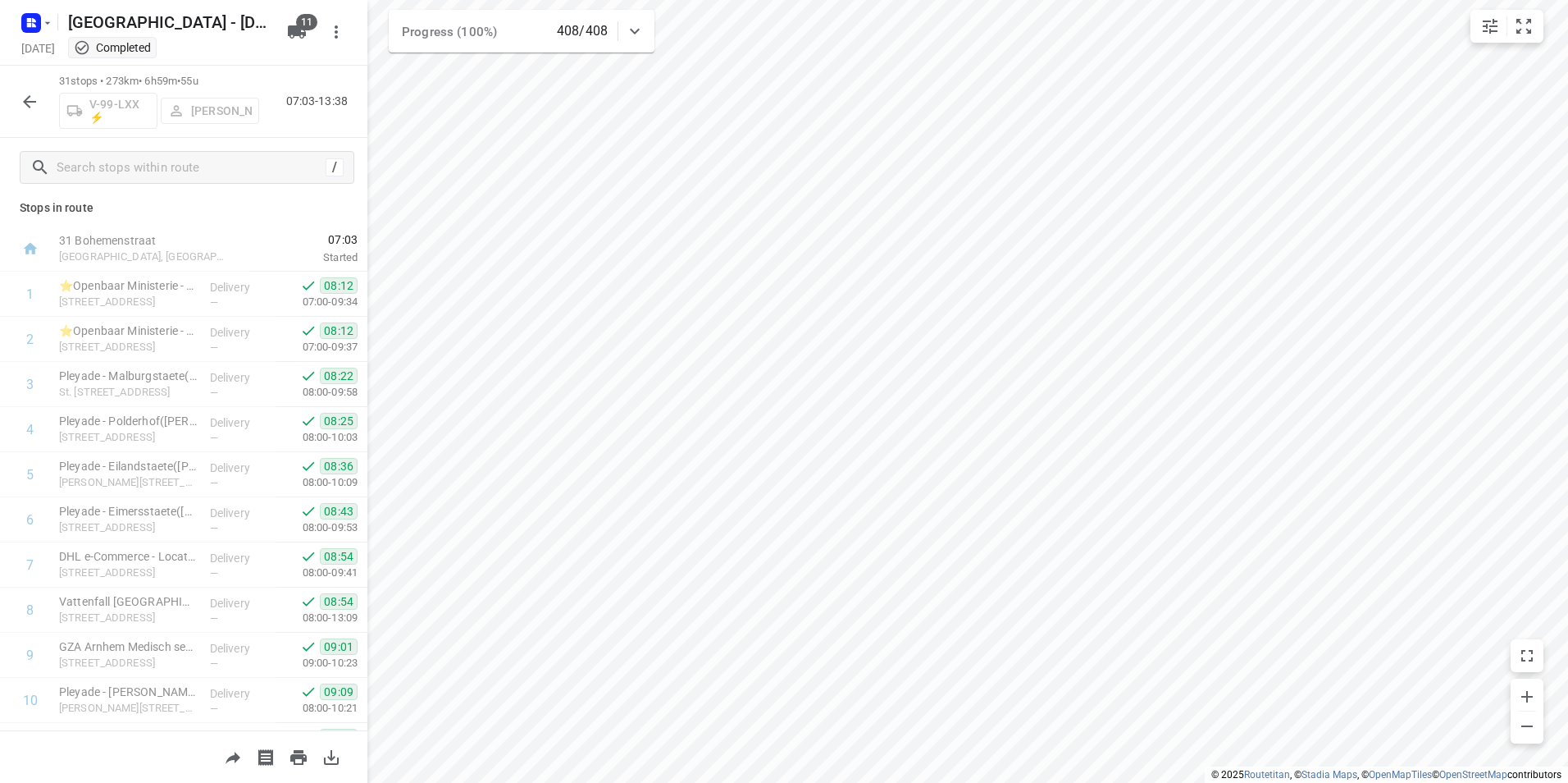
scroll to position [0, 0]
click at [27, 105] on icon "button" at bounding box center [29, 101] width 13 height 13
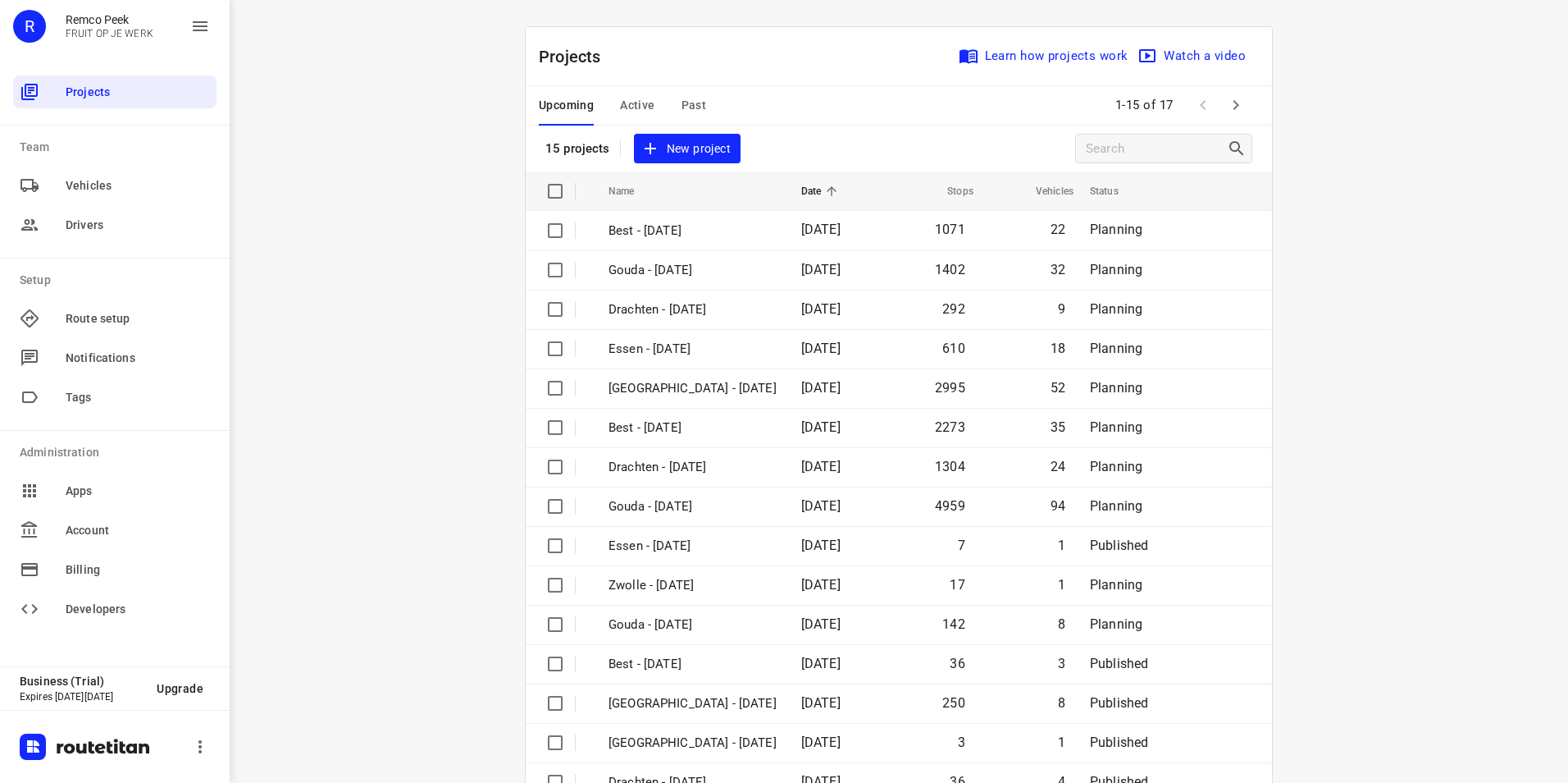
click at [422, 233] on div "i © 2025 Routetitan , © Stadia Maps , © OpenMapTiles © OpenStreetMap contributo…" at bounding box center [899, 391] width 1339 height 783
click at [375, 107] on div "i © 2025 Routetitan , © Stadia Maps , © OpenMapTiles © OpenStreetMap contributo…" at bounding box center [899, 391] width 1339 height 783
click at [627, 108] on span "Active" at bounding box center [637, 105] width 34 height 20
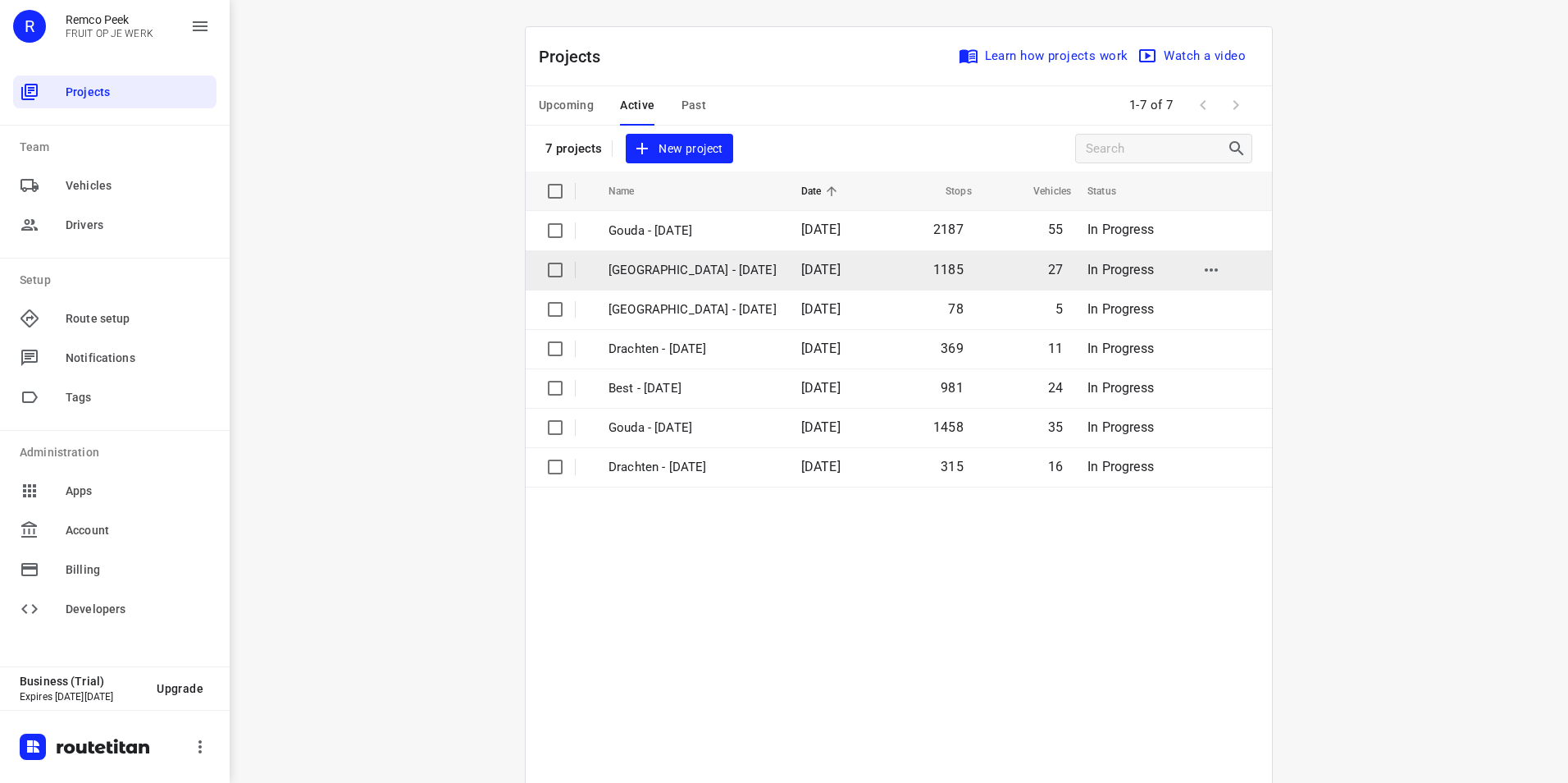
click at [665, 266] on p "[GEOGRAPHIC_DATA] - [DATE]" at bounding box center [693, 270] width 168 height 19
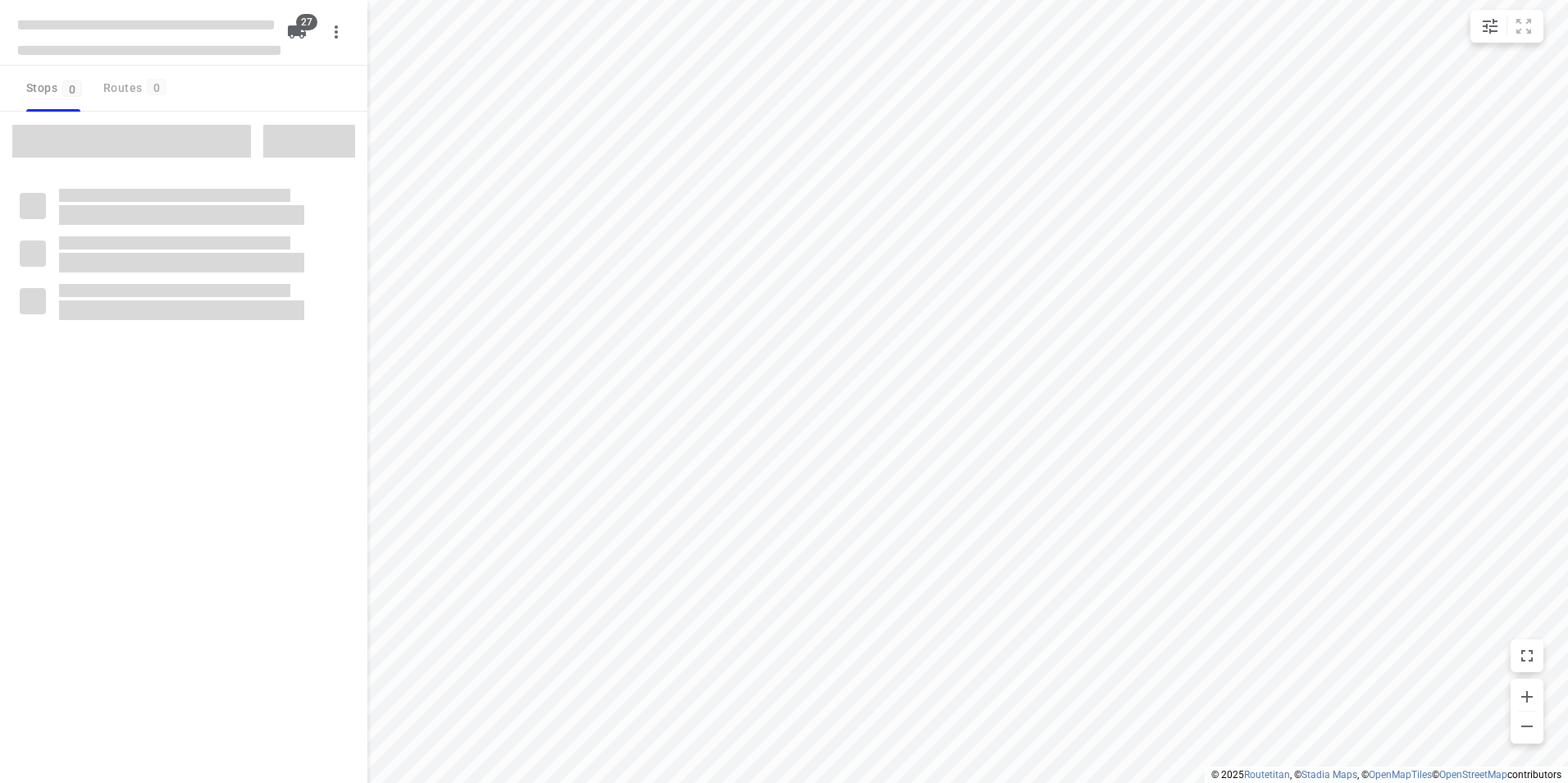
checkbox input "true"
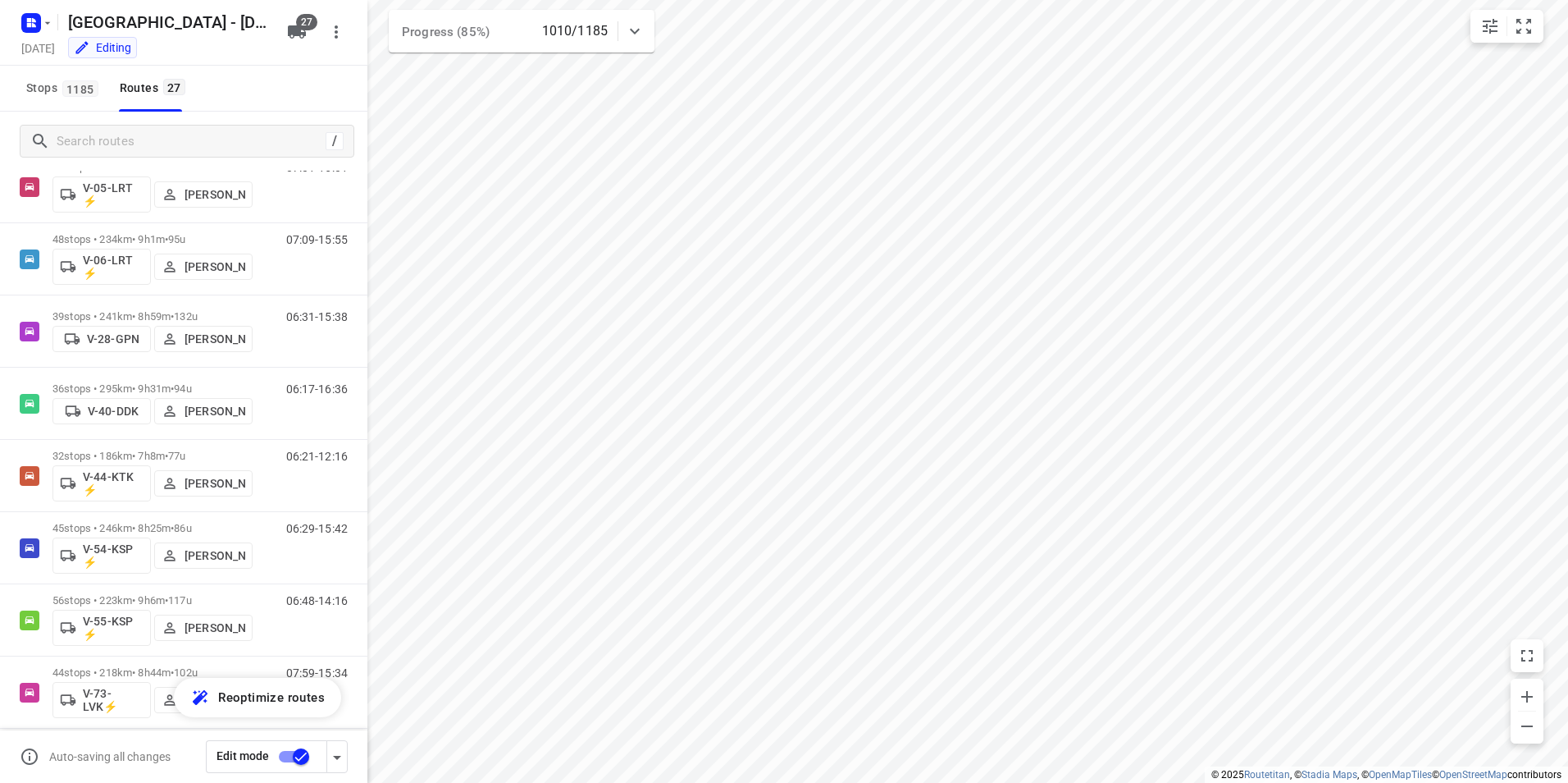
scroll to position [493, 0]
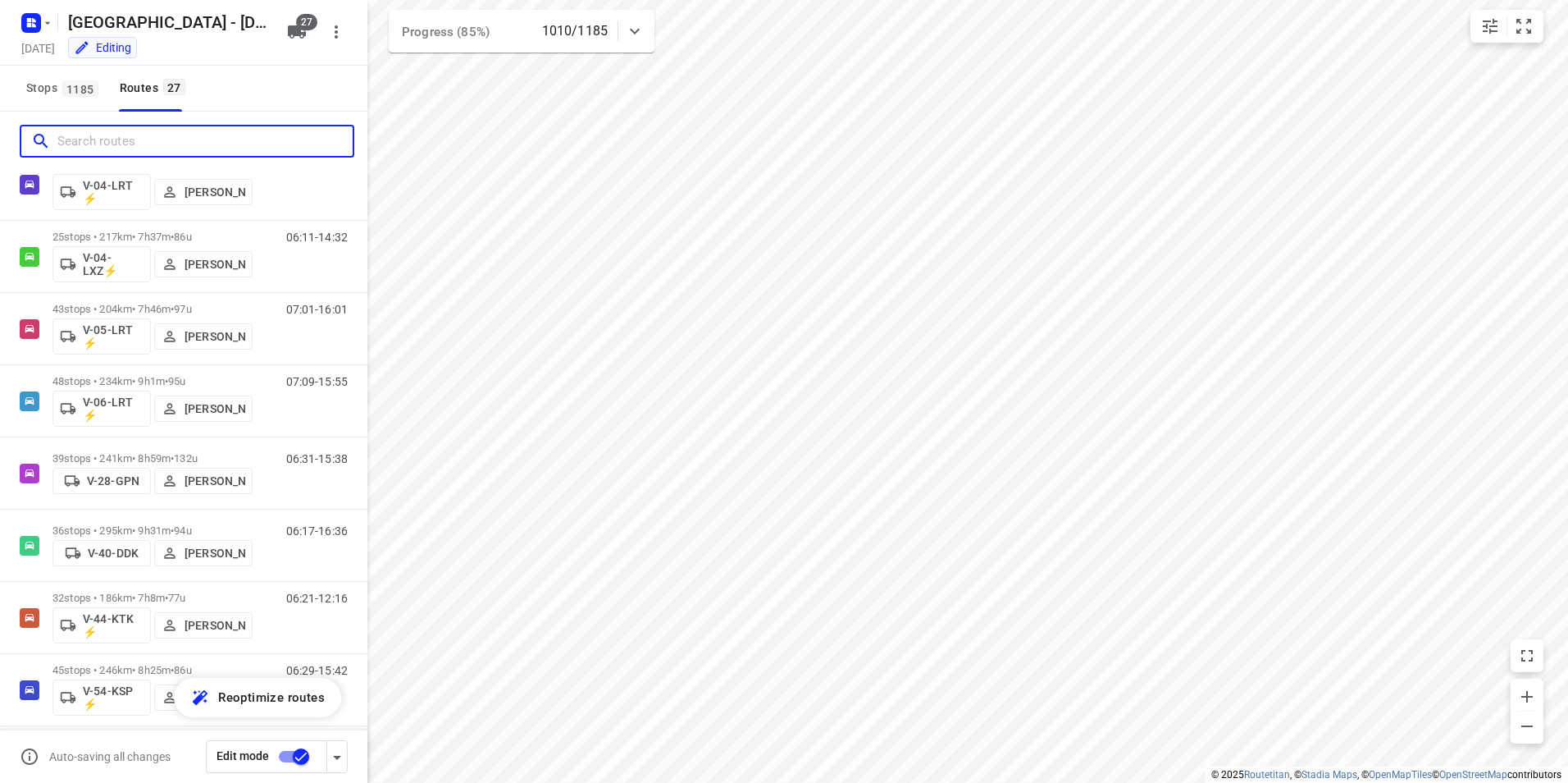
click at [183, 143] on input "Search routes" at bounding box center [206, 141] width 296 height 25
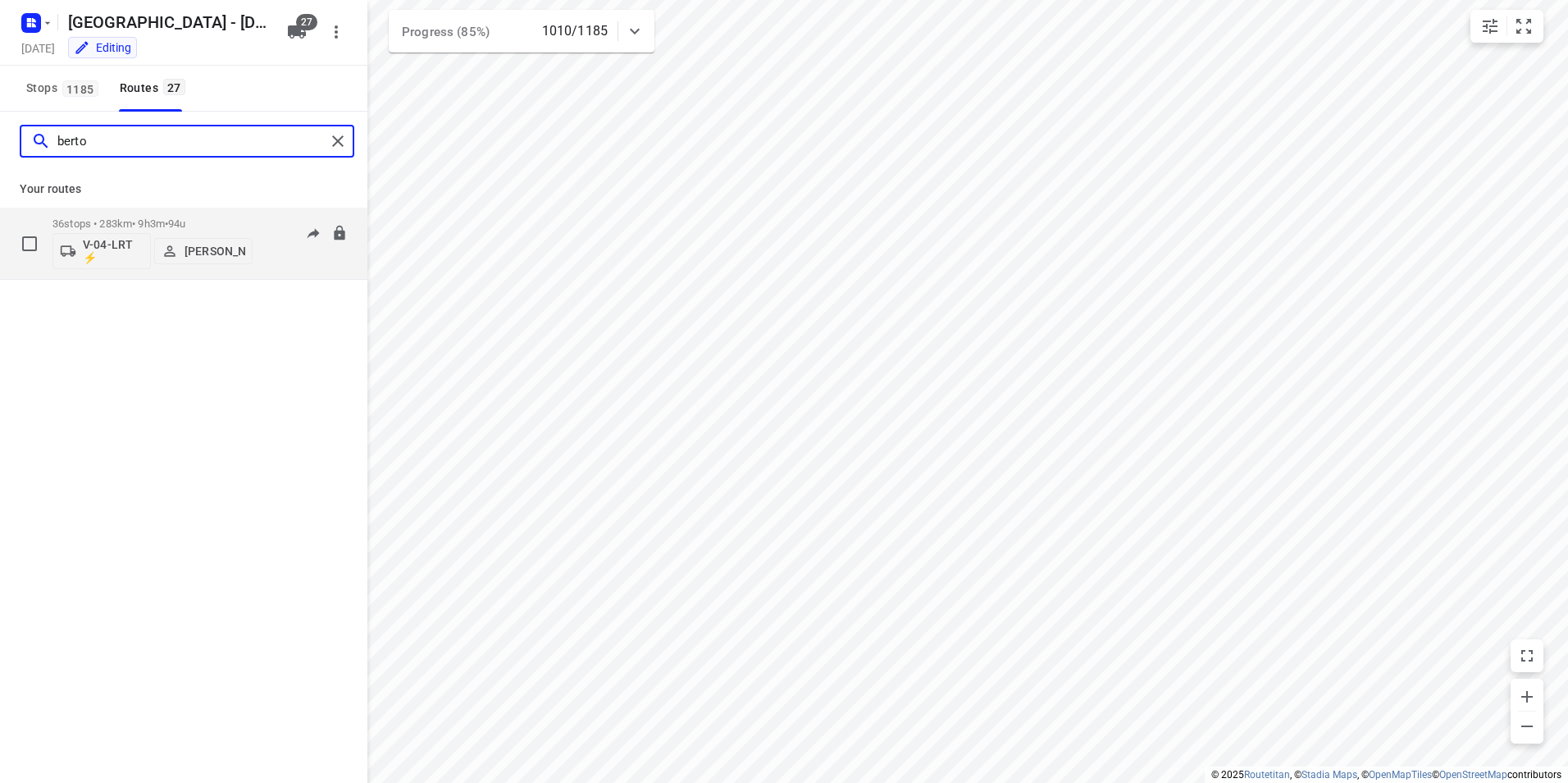
type input "berto"
click at [211, 220] on p "36 stops • 283km • 9h3m • 94u" at bounding box center [152, 224] width 200 height 12
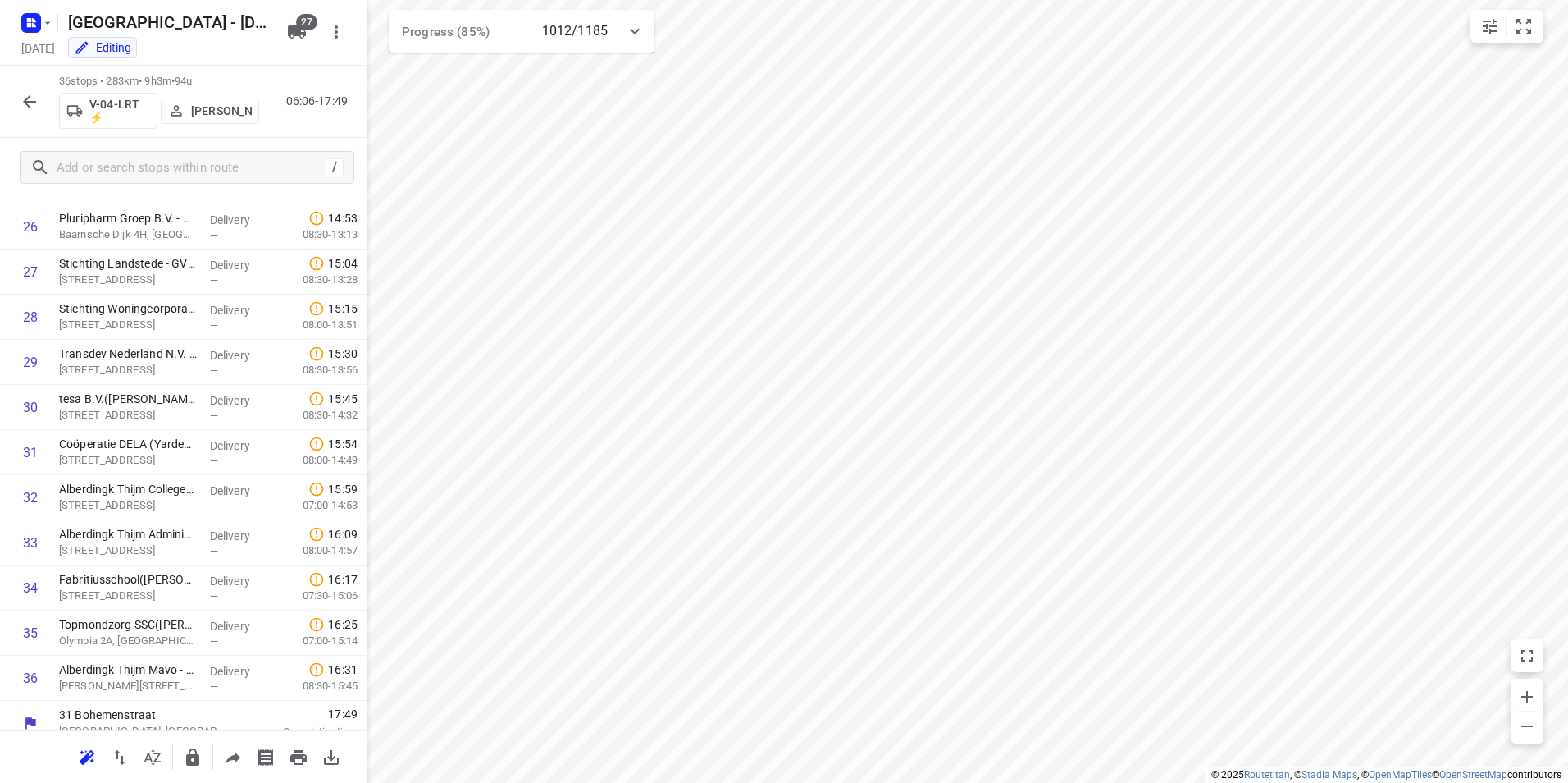
scroll to position [1219, 0]
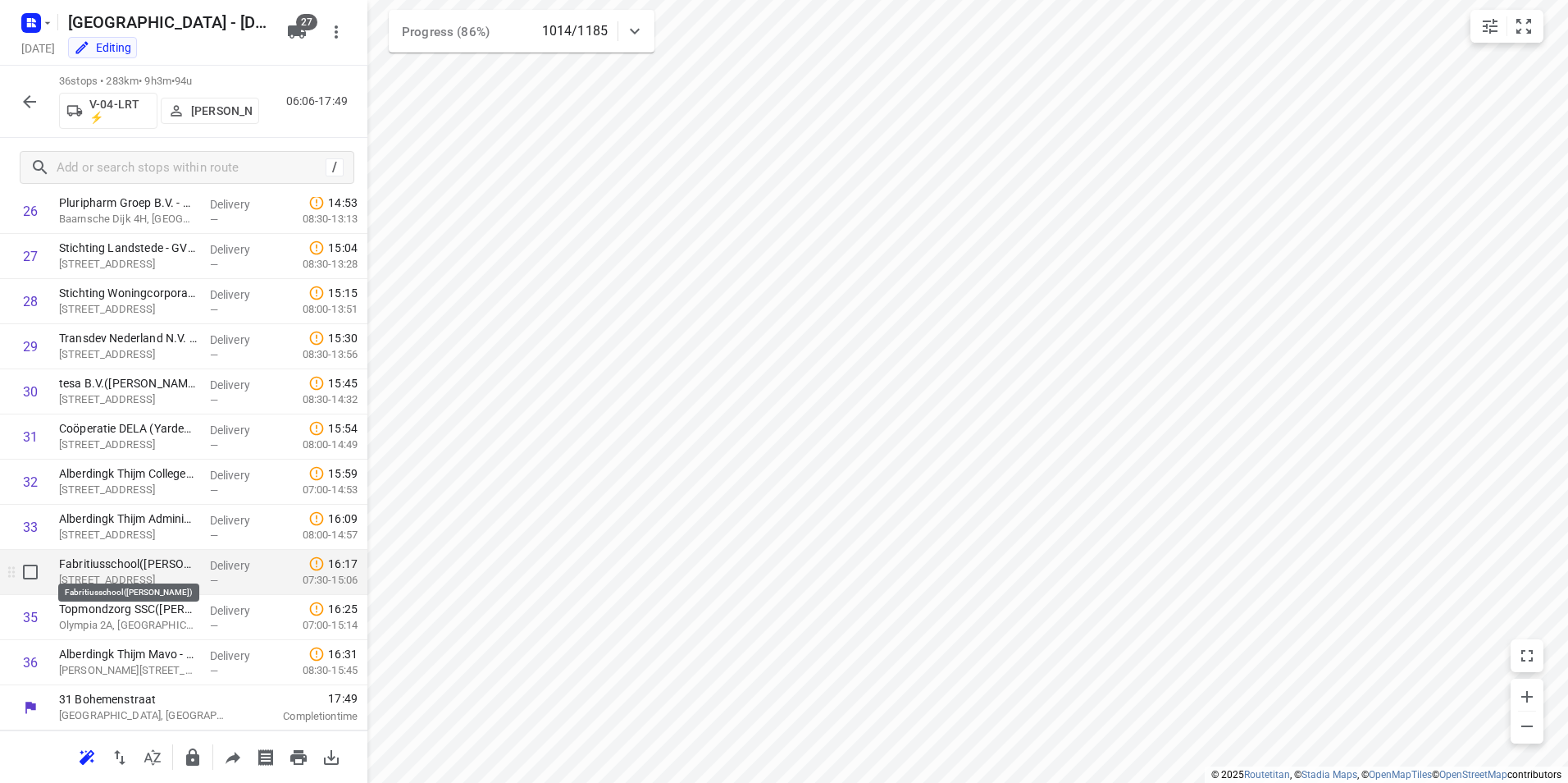
click at [106, 565] on p "Fabritiusschool([PERSON_NAME])" at bounding box center [129, 563] width 138 height 17
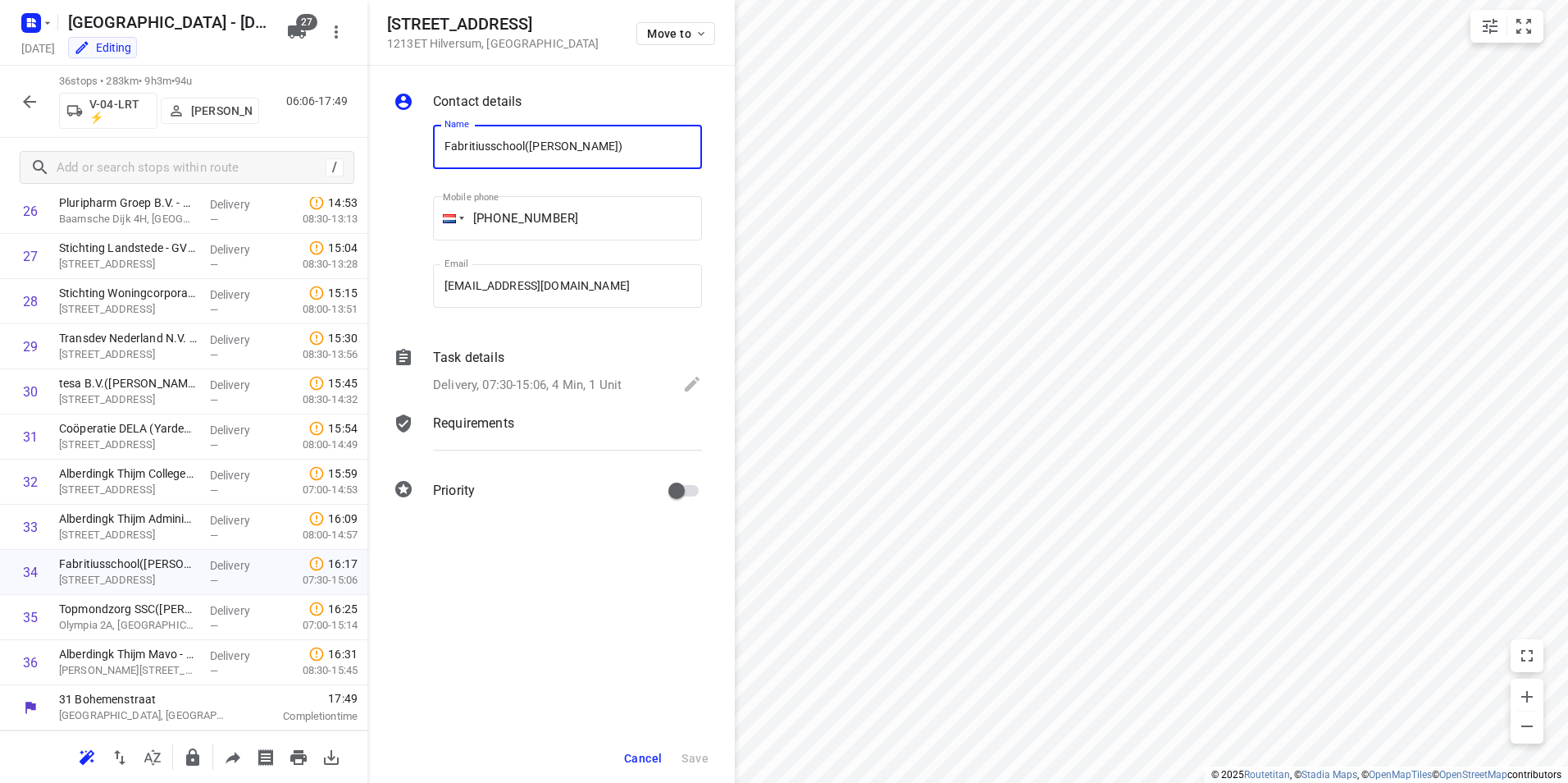
click at [473, 357] on p "Task details" at bounding box center [469, 358] width 72 height 20
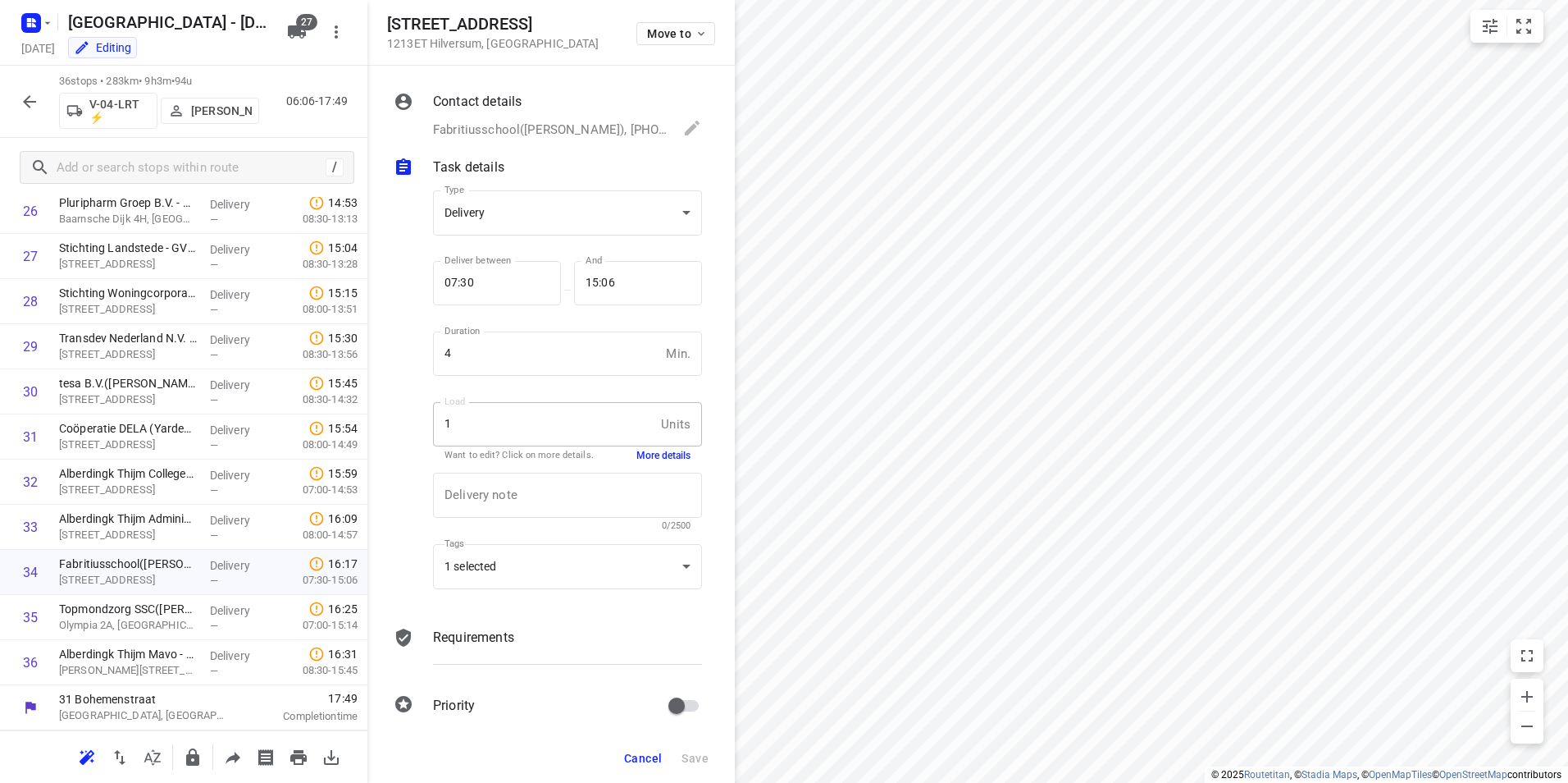
click at [642, 459] on button "More details" at bounding box center [664, 456] width 54 height 14
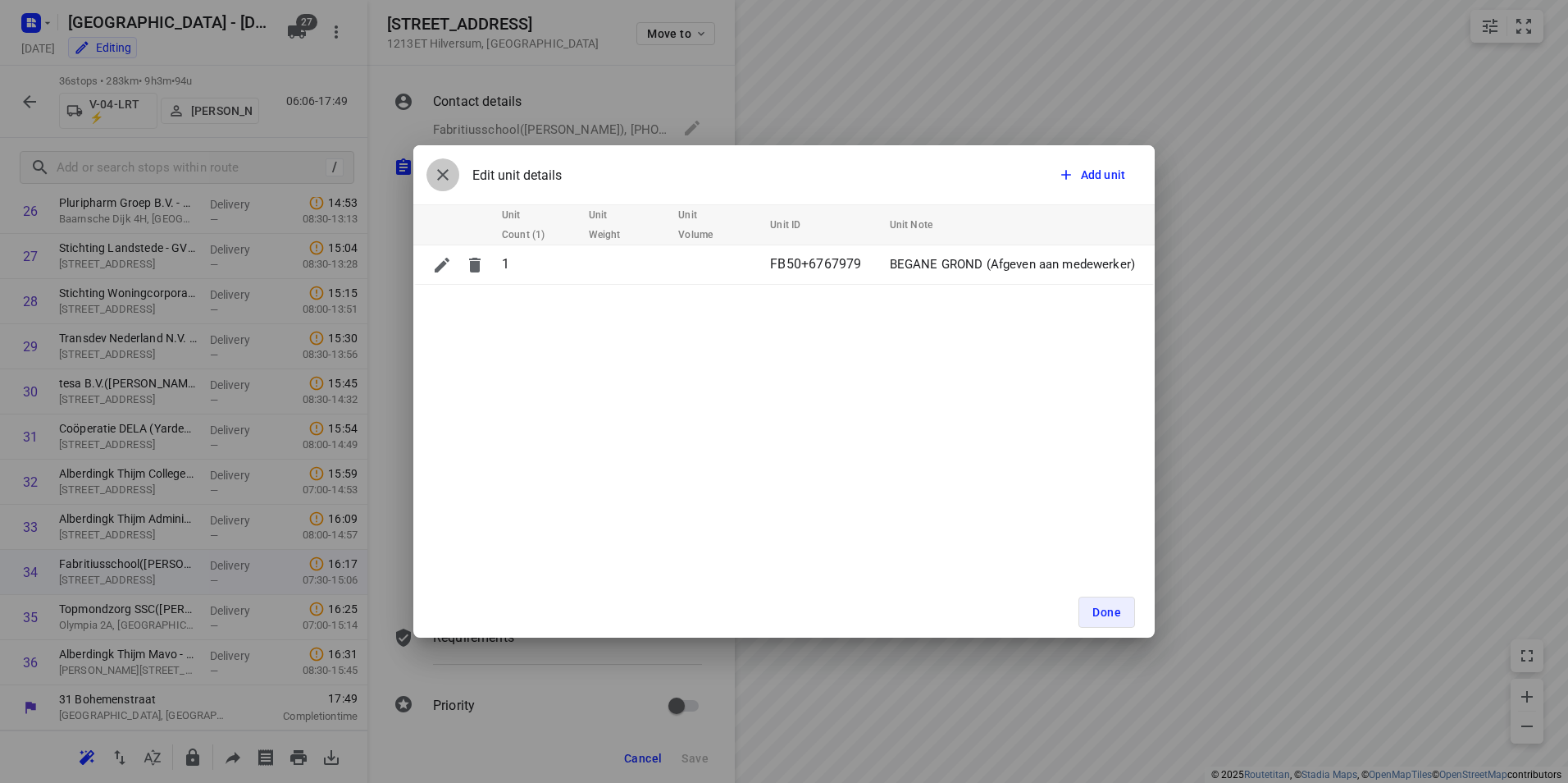
click at [447, 175] on icon "button" at bounding box center [443, 175] width 20 height 20
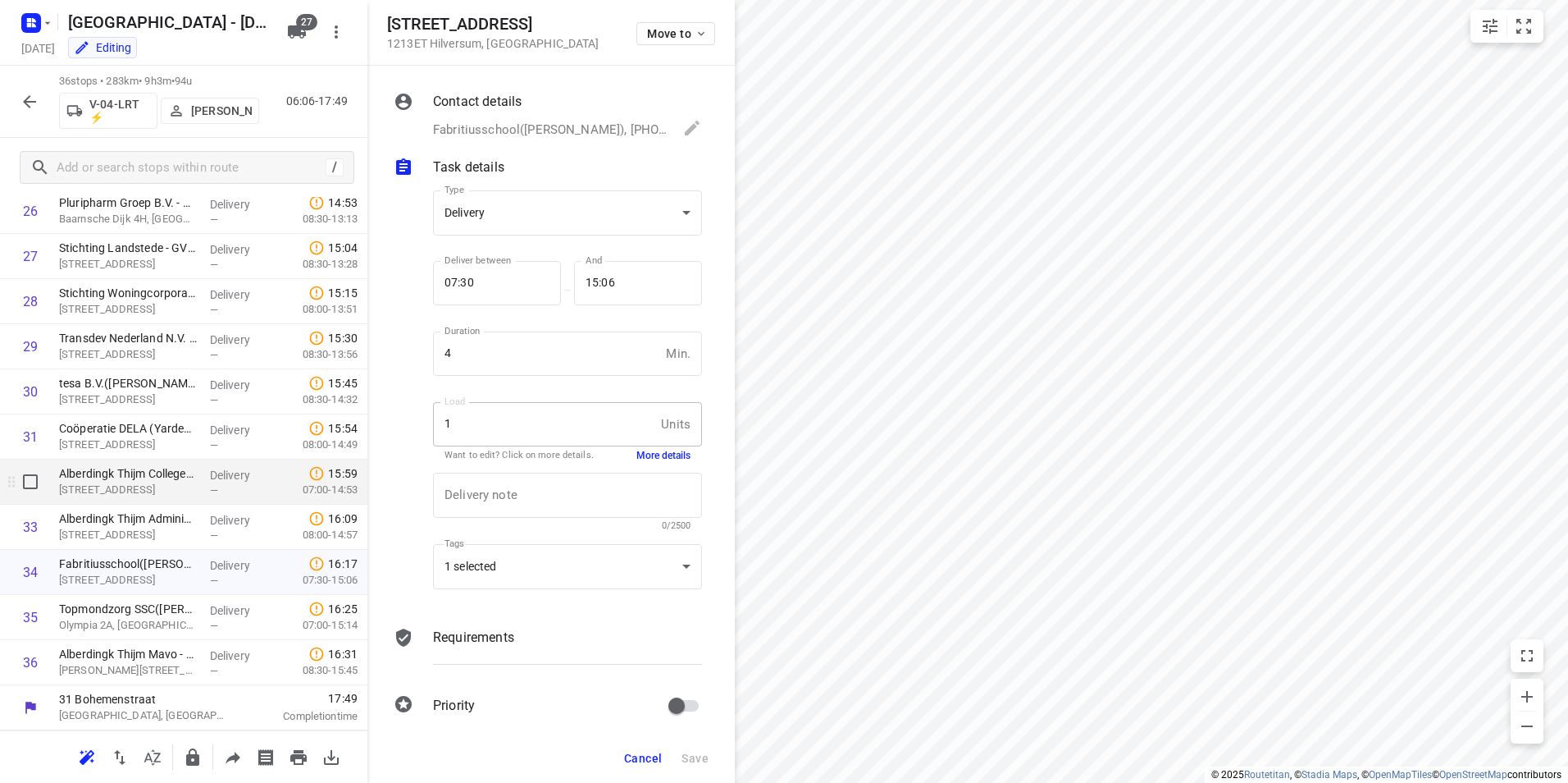
click at [126, 482] on p "[STREET_ADDRESS]" at bounding box center [129, 490] width 138 height 17
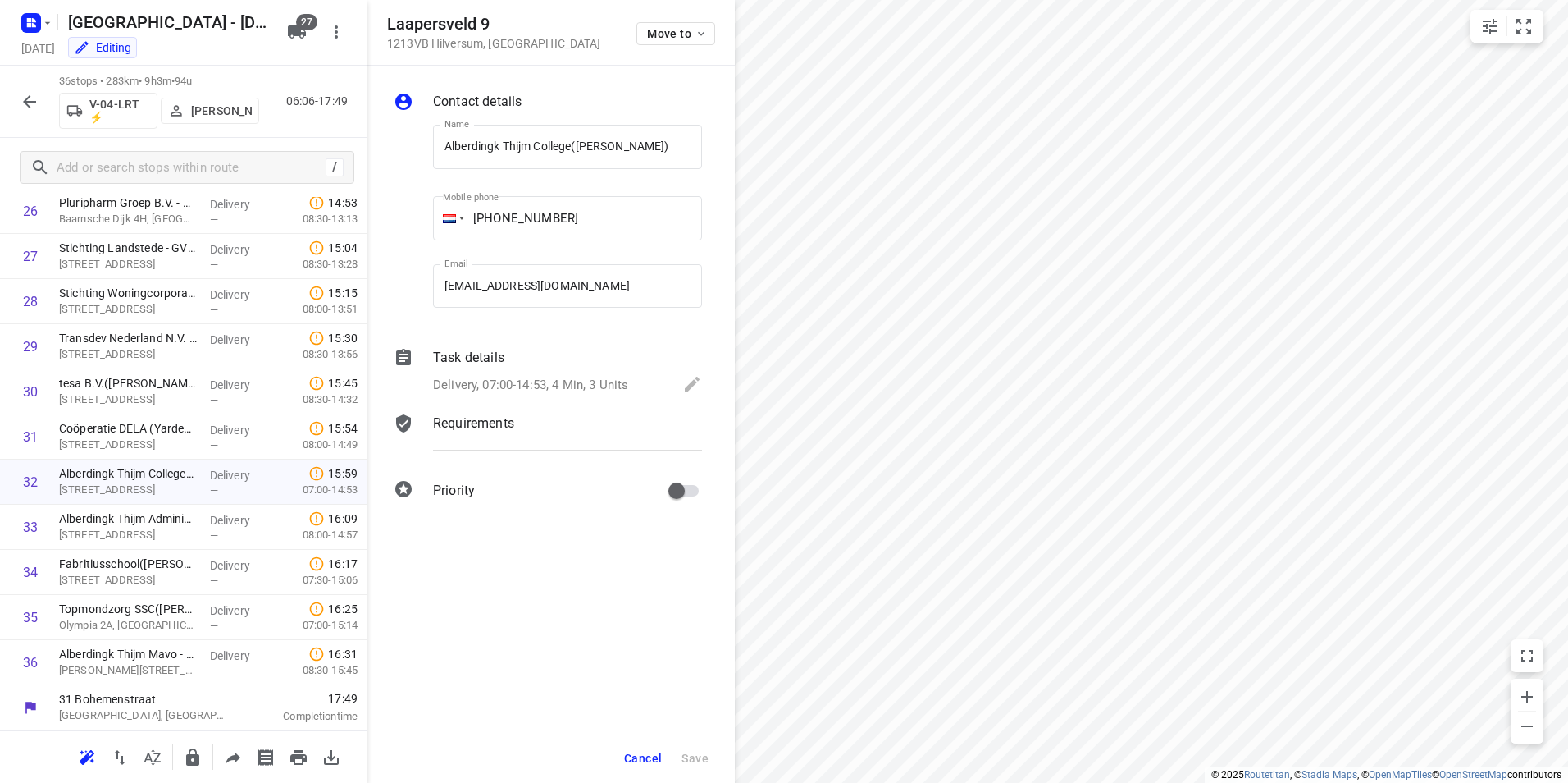
click at [456, 361] on p "Task details" at bounding box center [469, 358] width 72 height 20
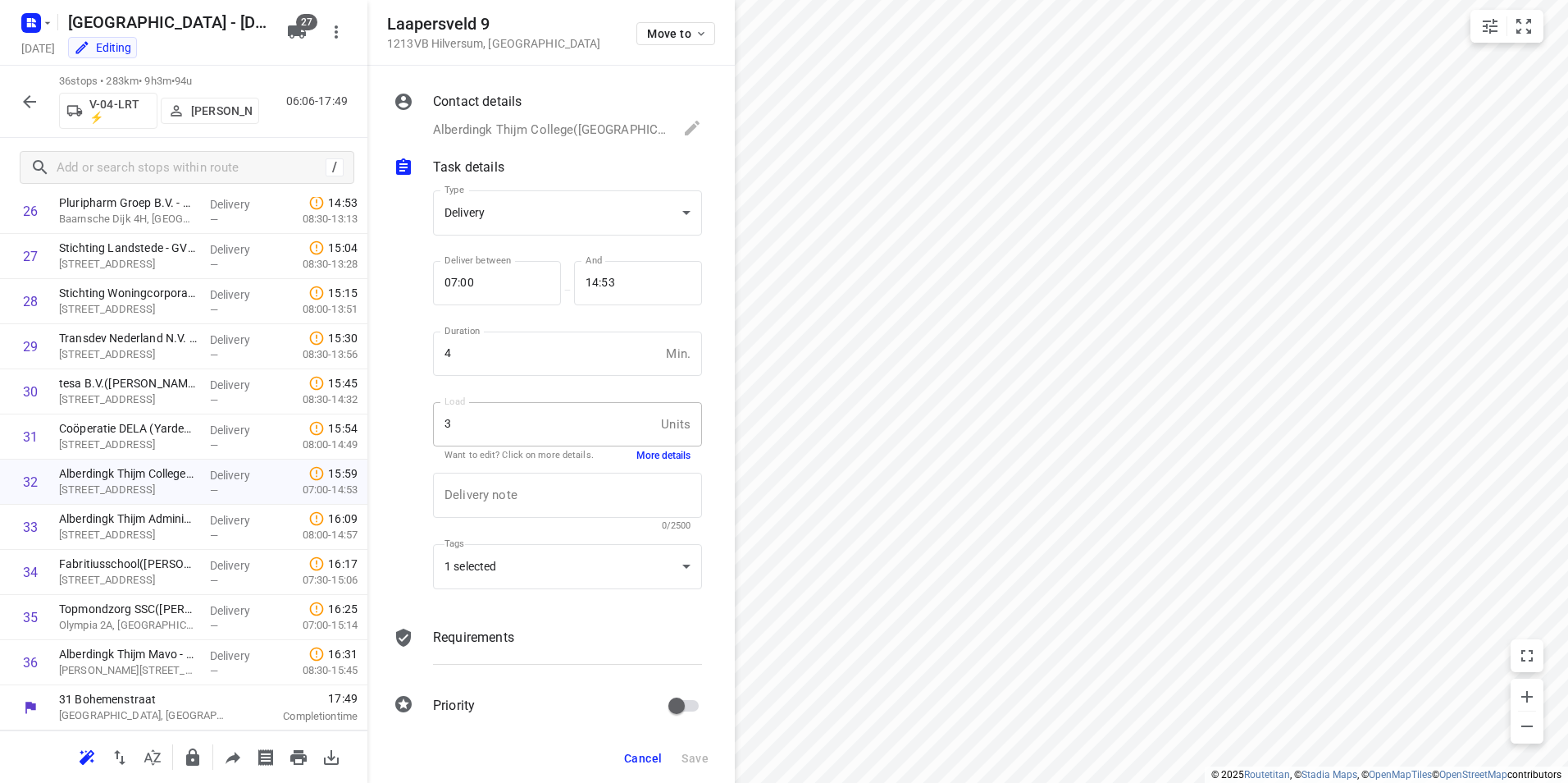
click at [638, 455] on button "More details" at bounding box center [664, 456] width 54 height 14
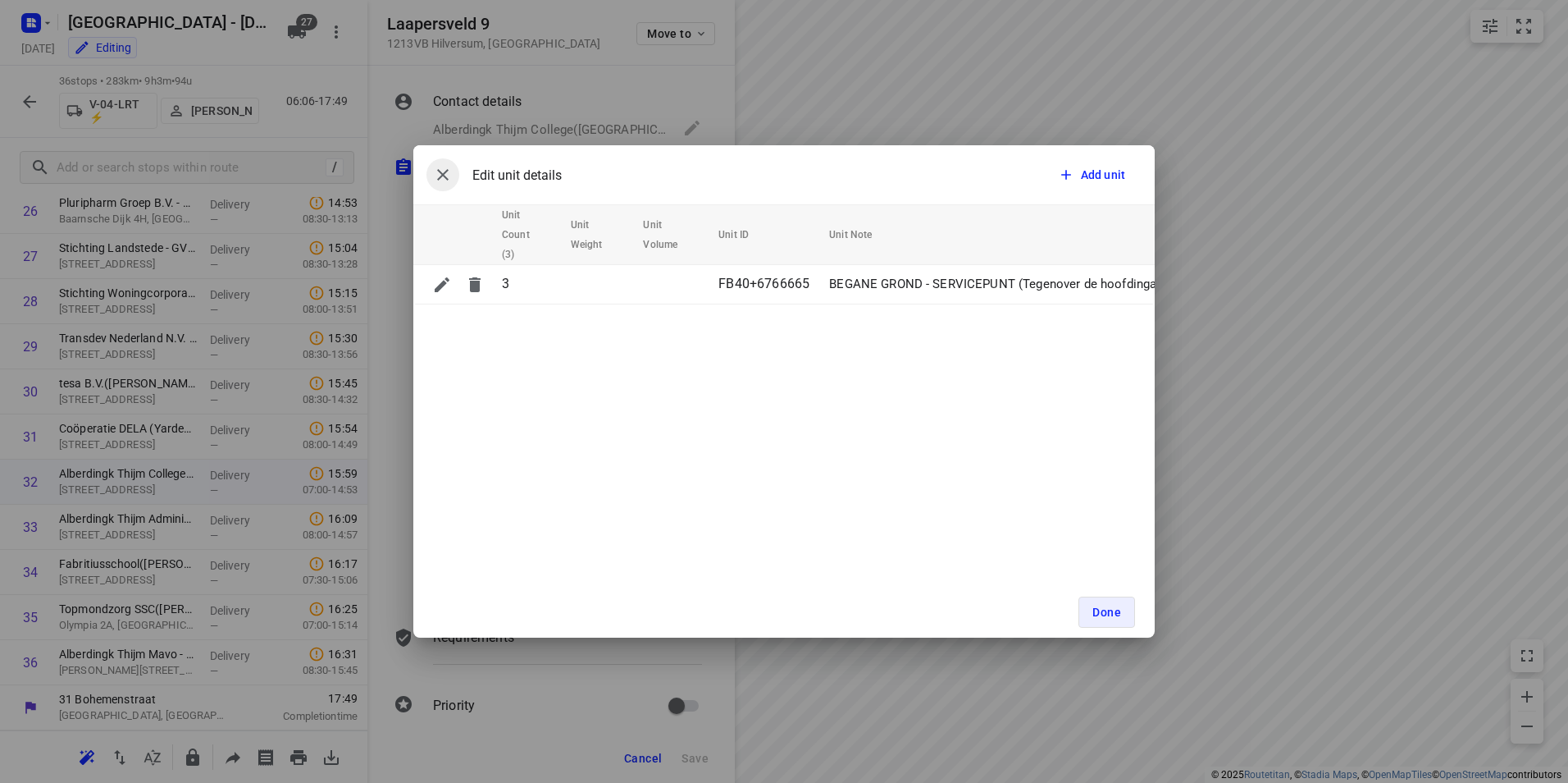
click at [443, 174] on icon "button" at bounding box center [443, 174] width 11 height 11
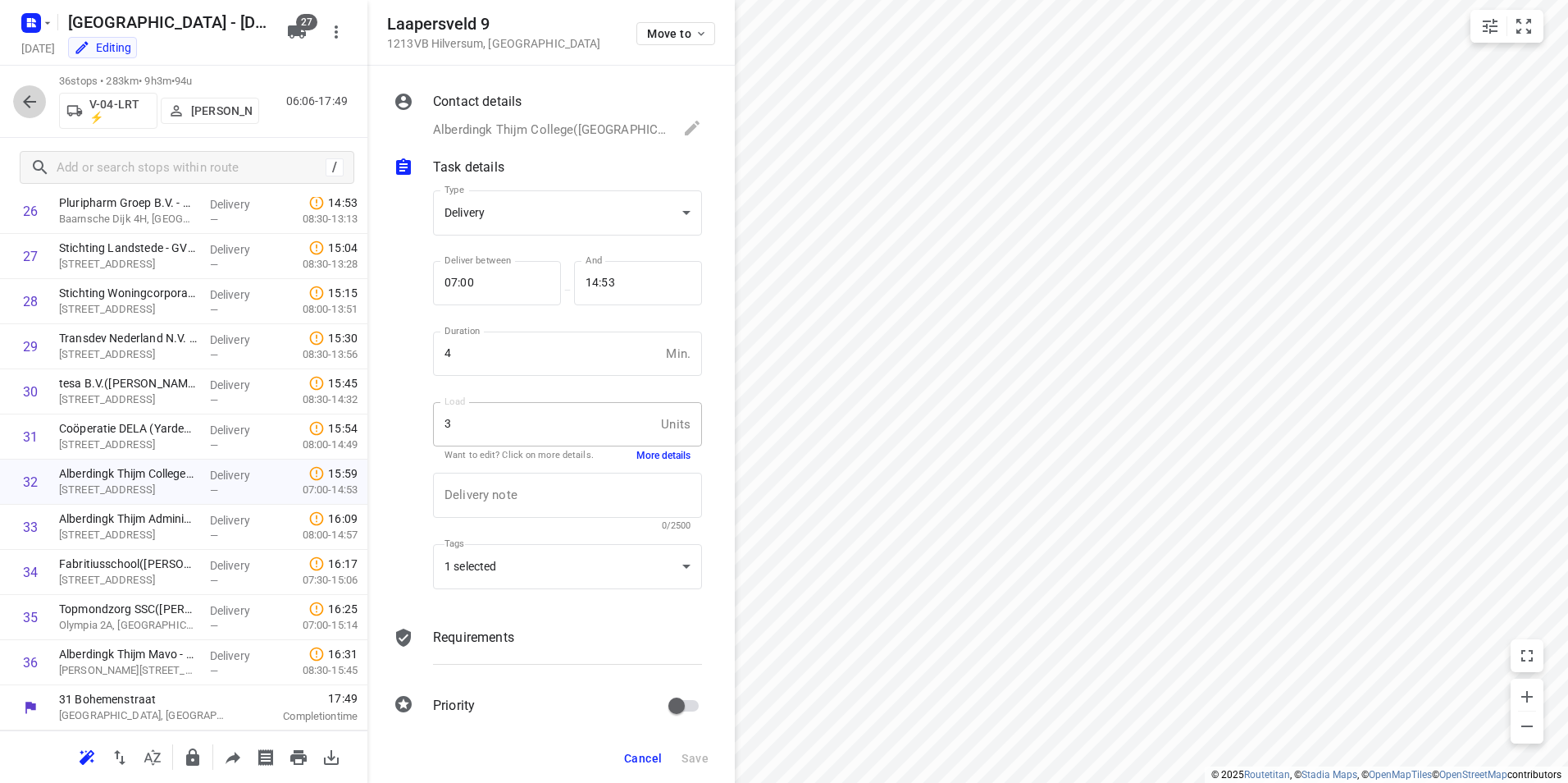
click at [22, 98] on icon "button" at bounding box center [30, 101] width 20 height 20
